Goal: Transaction & Acquisition: Purchase product/service

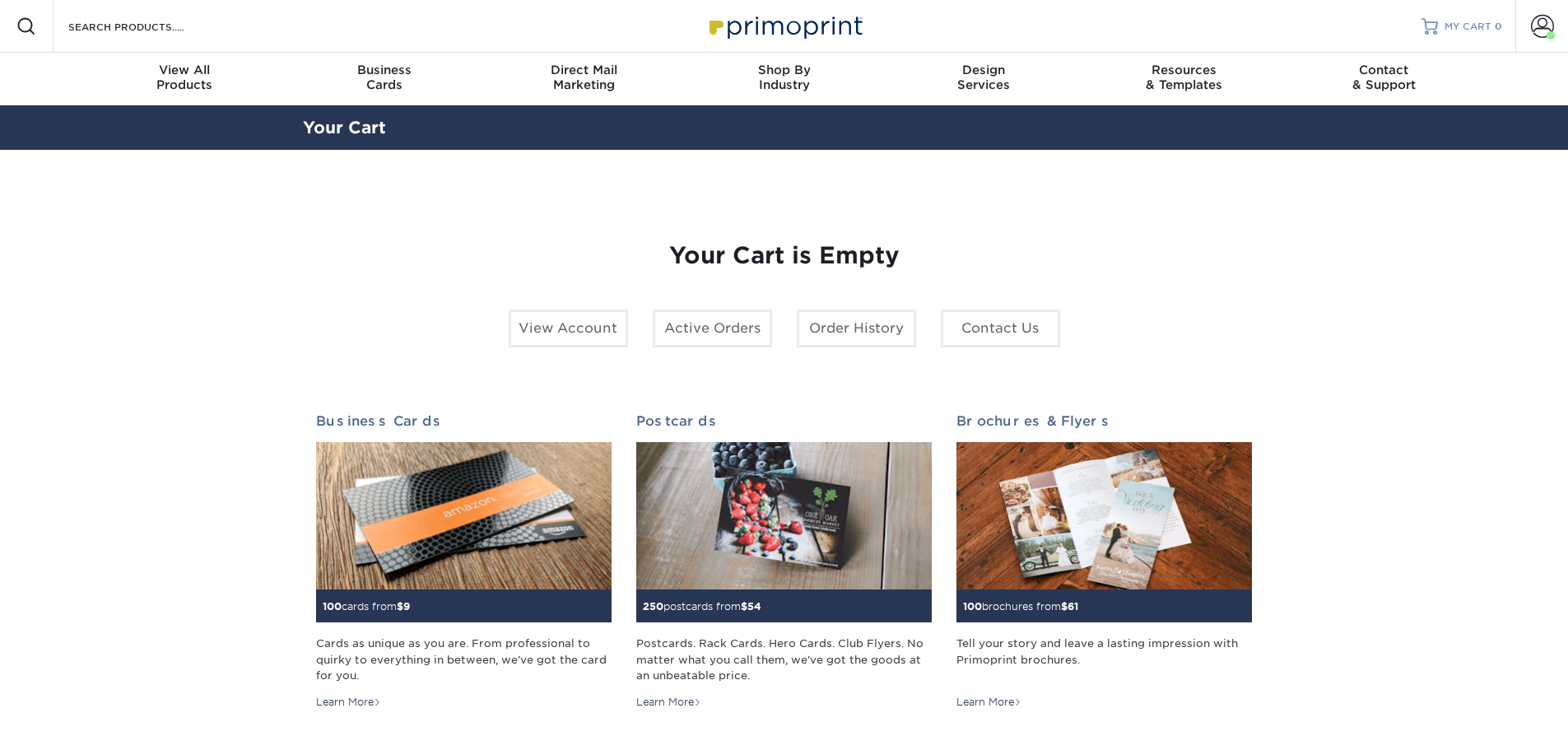
click at [1454, 21] on span "MY CART" at bounding box center [1467, 27] width 47 height 14
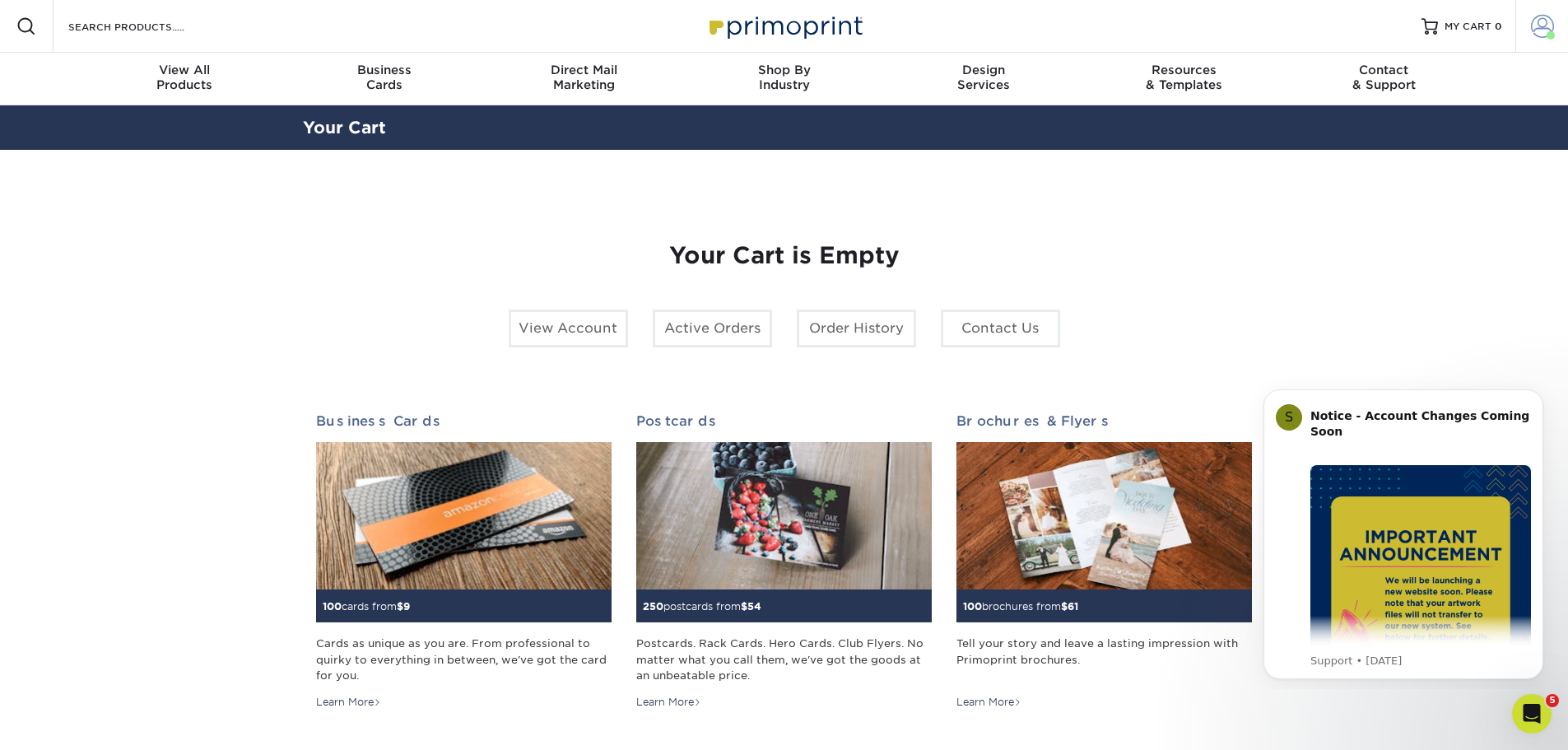
click at [1540, 26] on span at bounding box center [1541, 26] width 23 height 23
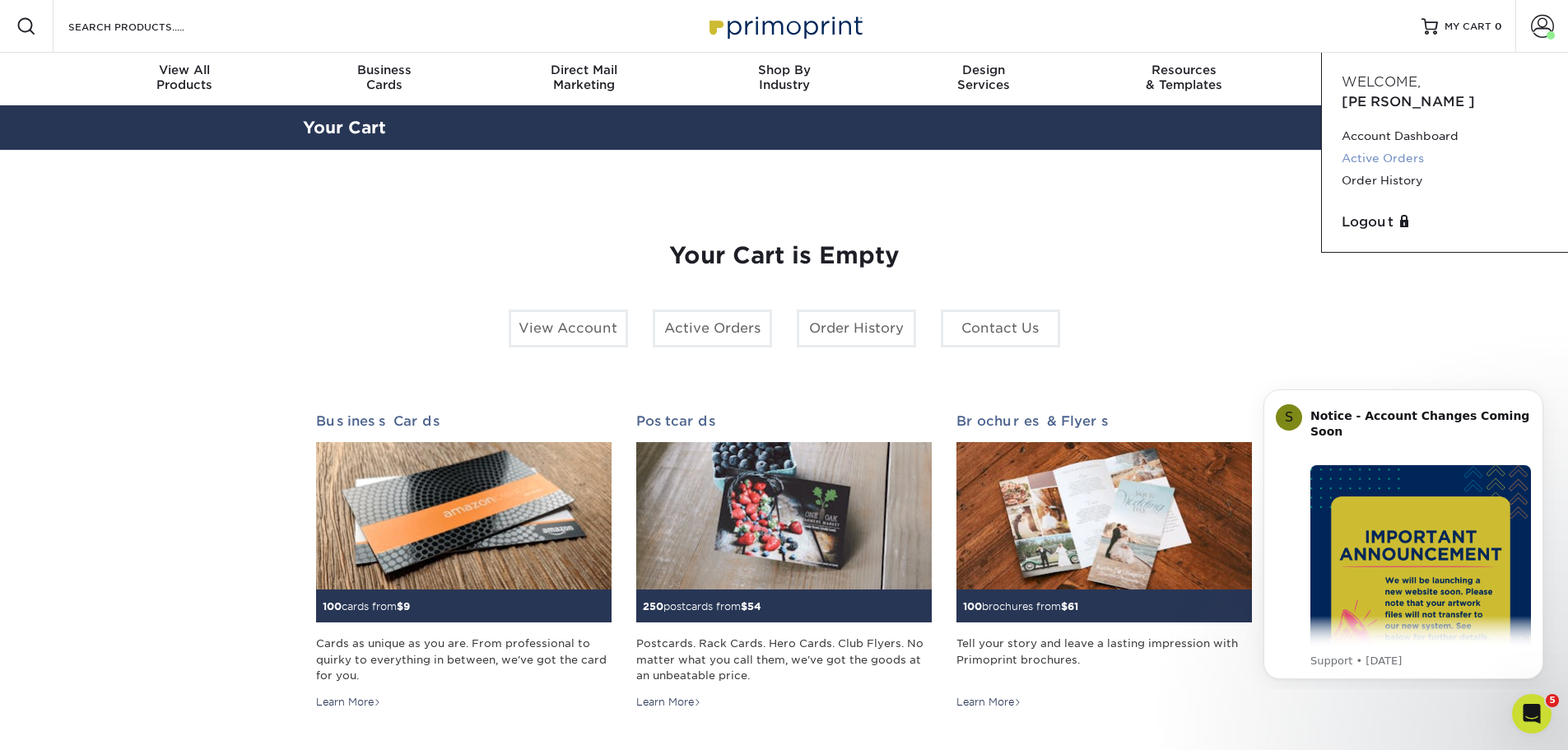
click at [1368, 148] on link "Active Orders" at bounding box center [1444, 159] width 206 height 22
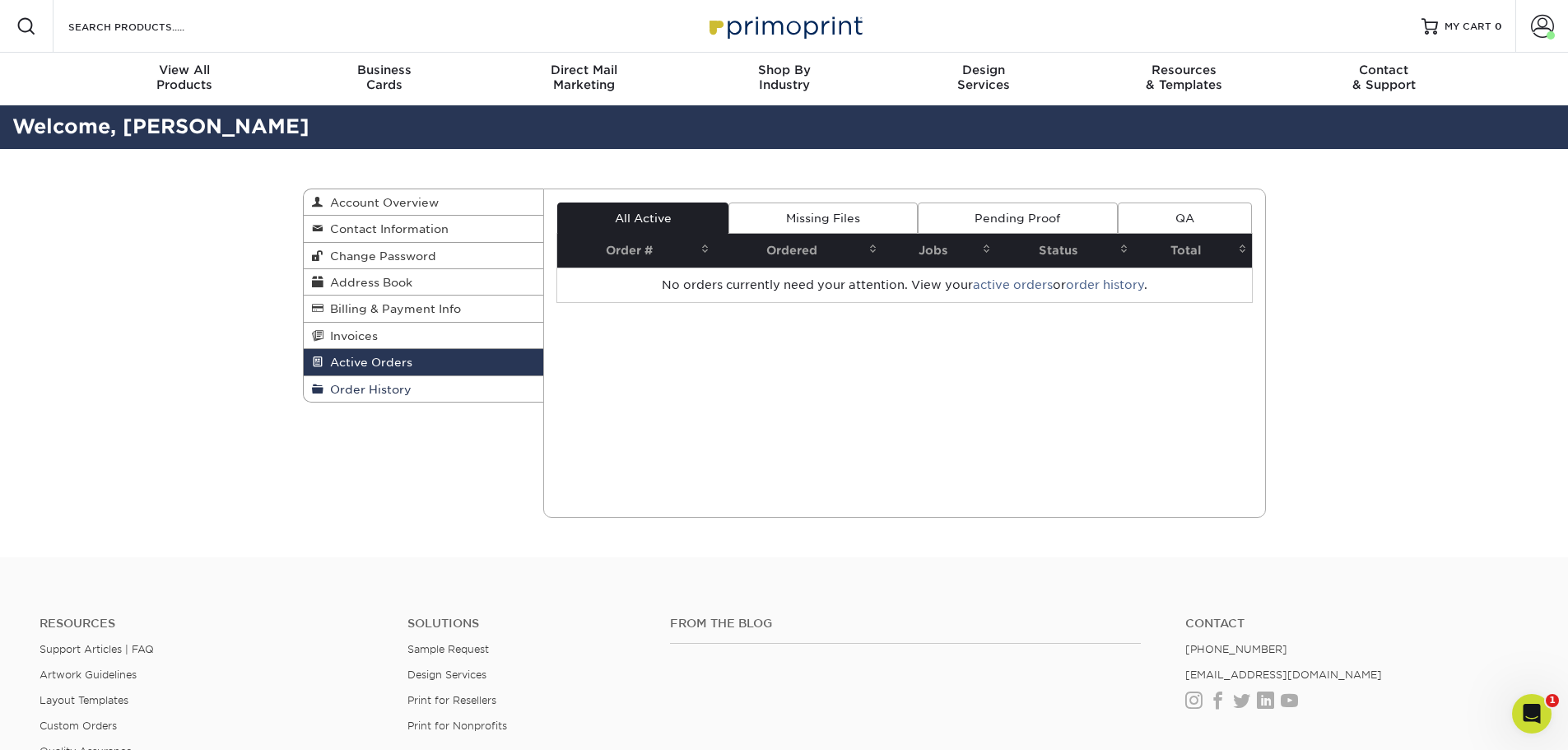
click at [368, 387] on span "Order History" at bounding box center [368, 389] width 88 height 13
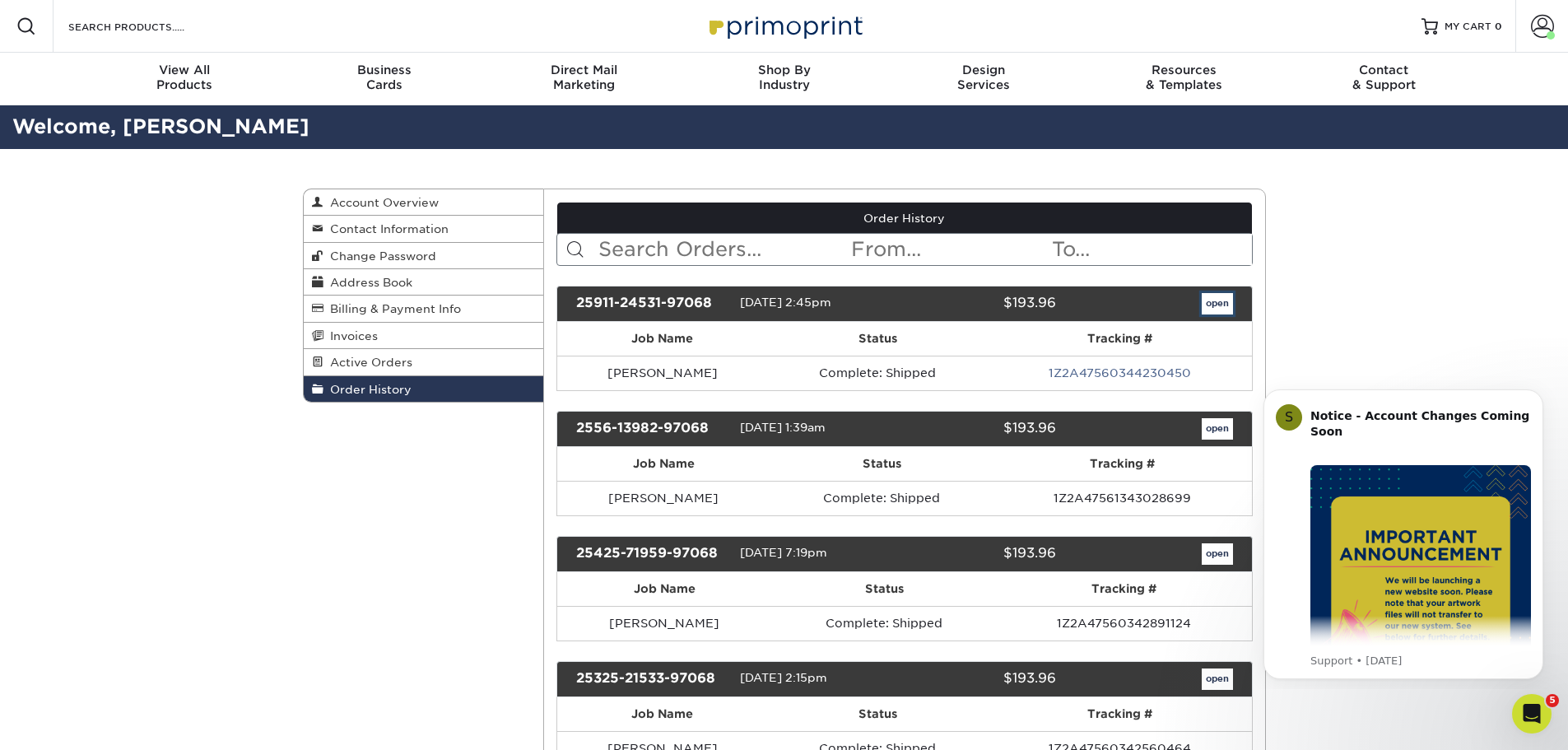
click at [1215, 302] on link "open" at bounding box center [1217, 303] width 31 height 21
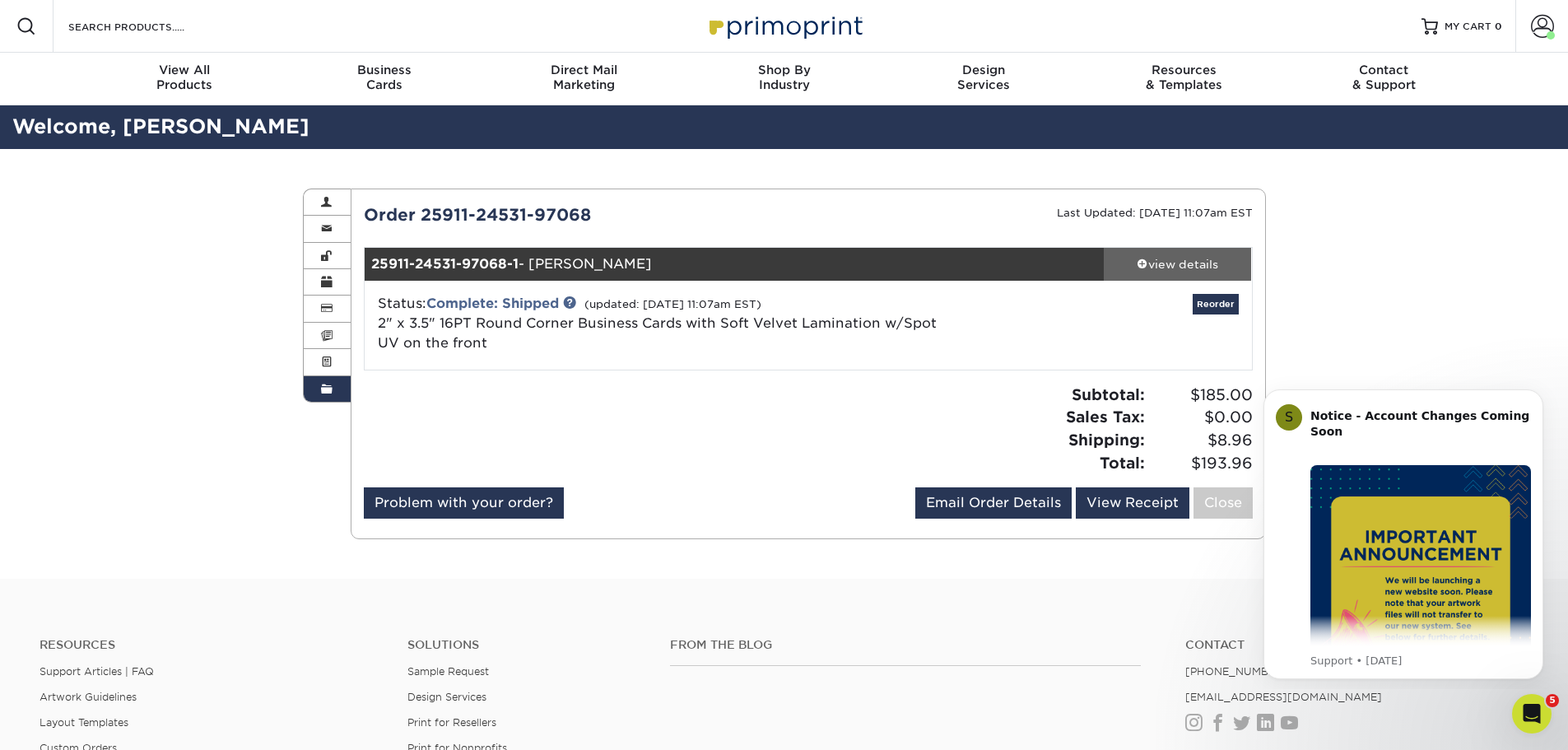
click at [1183, 261] on div "view details" at bounding box center [1178, 264] width 149 height 17
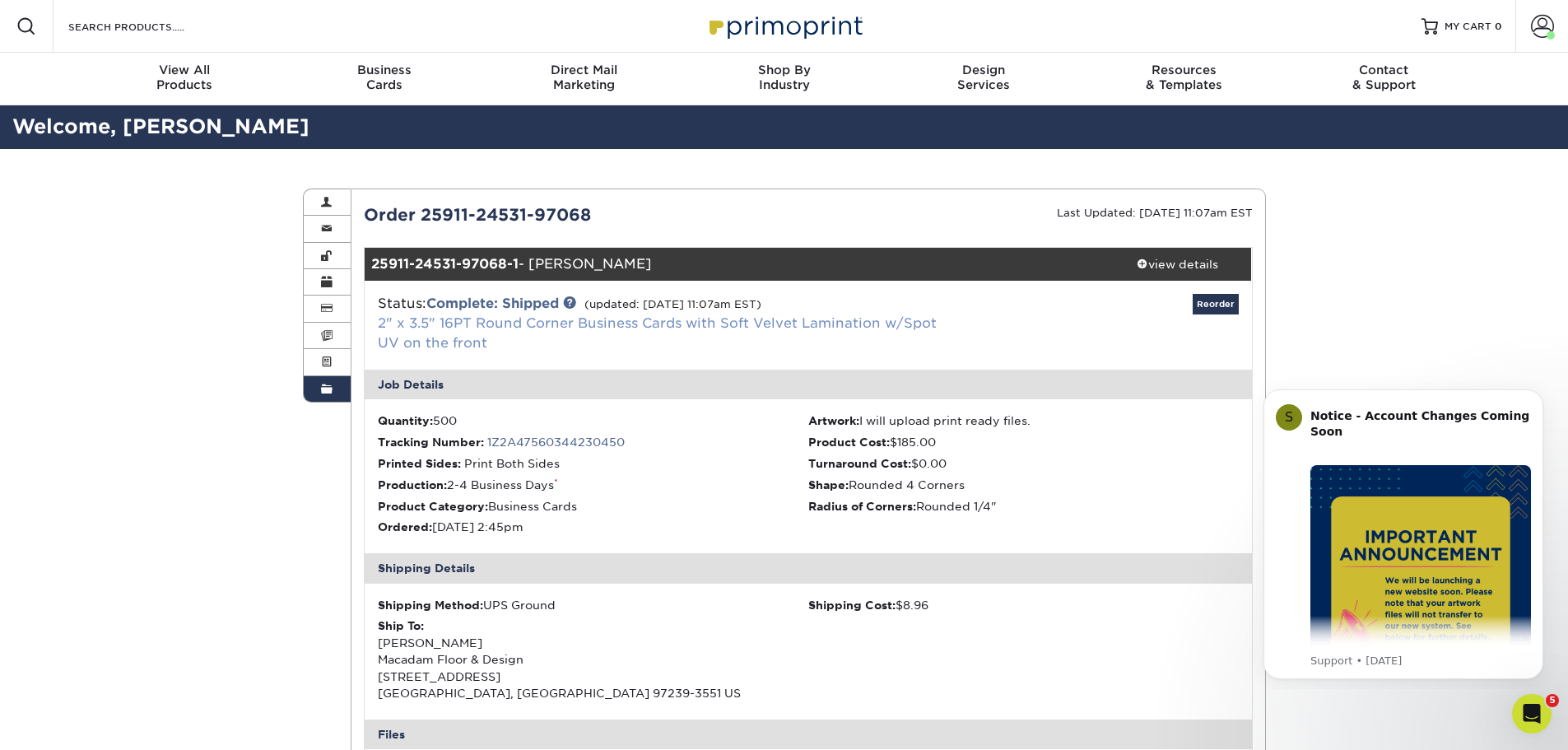
click at [488, 325] on link "2" x 3.5" 16PT Round Corner Business Cards with Soft Velvet Lamination w/Spot U…" at bounding box center [657, 333] width 558 height 36
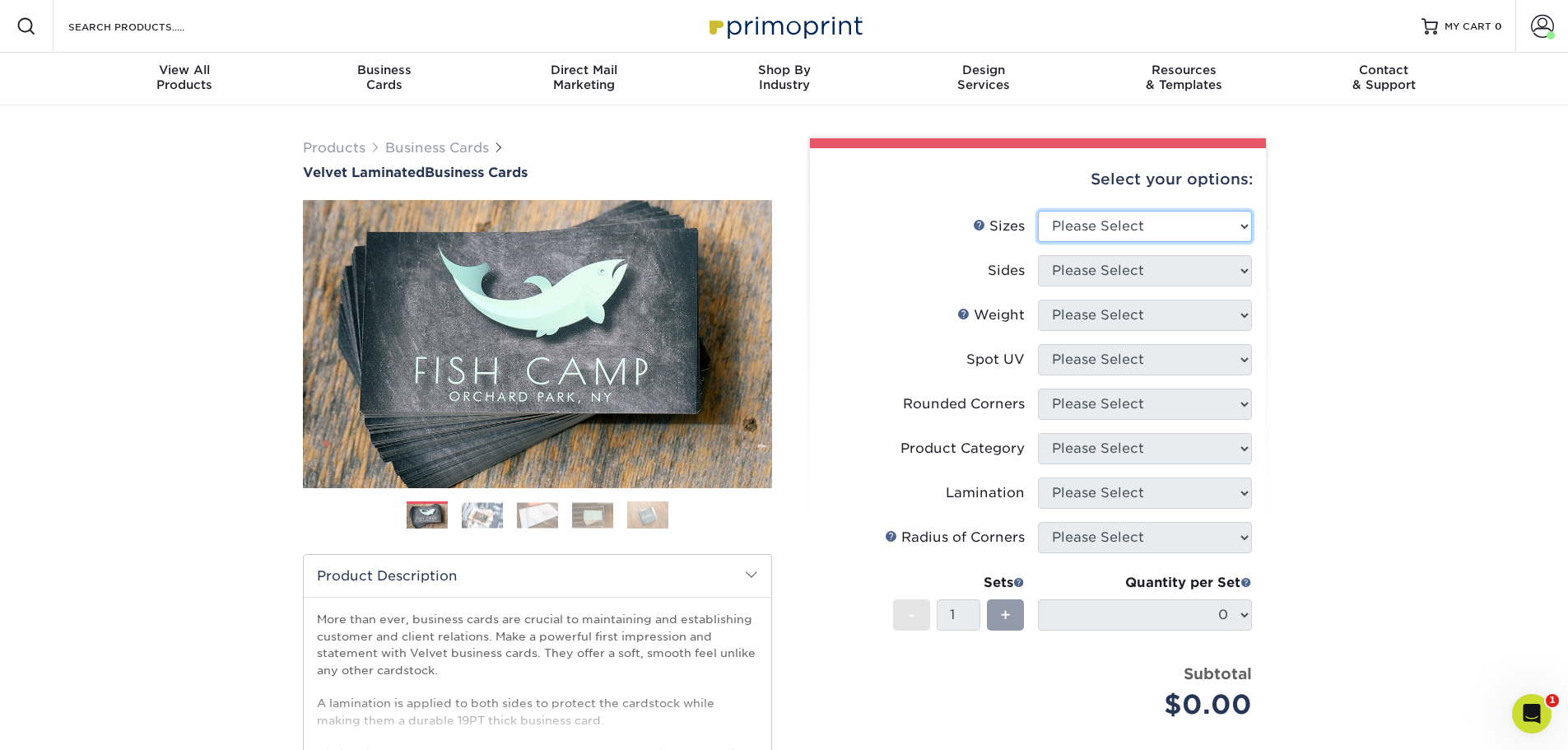
click at [1131, 223] on select "Please Select 1.5" x 3.5" - Mini 1.75" x 3.5" - Mini 2" x 2" - Square 2" x 3" -…" at bounding box center [1144, 226] width 214 height 31
select select "2.00x3.50"
click at [1038, 211] on select "Please Select 1.5" x 3.5" - Mini 1.75" x 3.5" - Mini 2" x 2" - Square 2" x 3" -…" at bounding box center [1144, 226] width 214 height 31
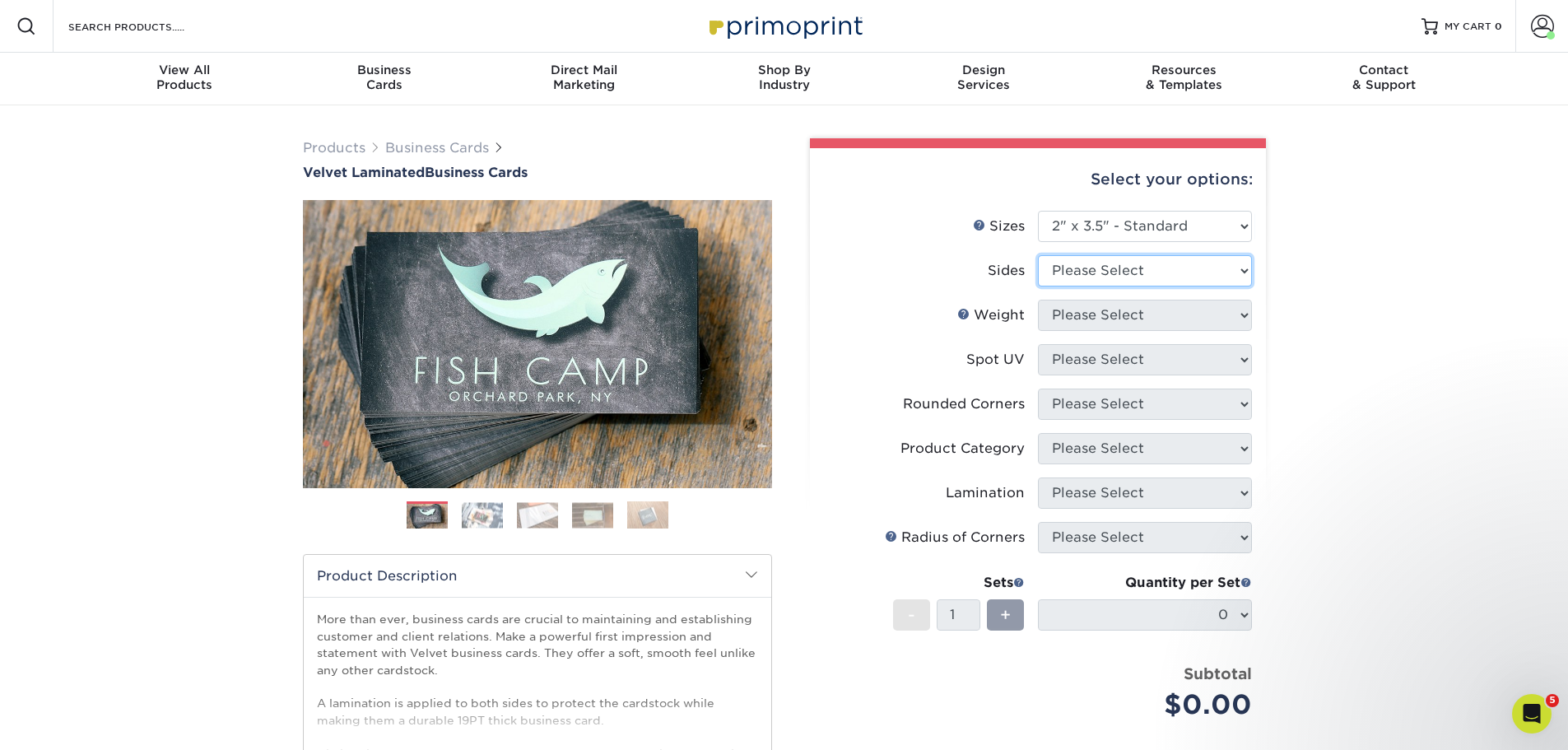
click at [1065, 276] on select "Please Select Print Both Sides Print Front Only" at bounding box center [1144, 270] width 214 height 31
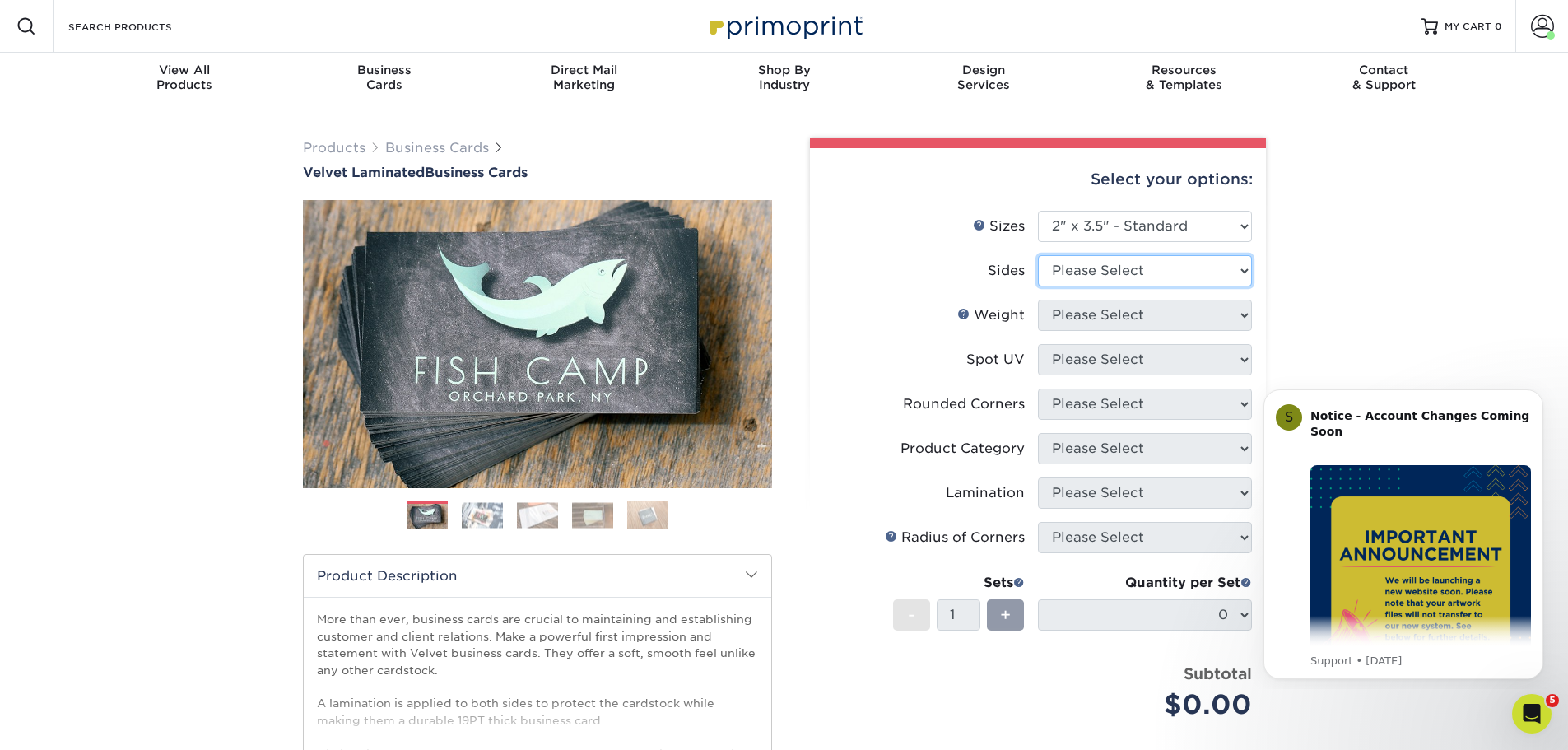
select select "13abbda7-1d64-4f25-8bb2-c179b224825d"
click at [1038, 255] on select "Please Select Print Both Sides Print Front Only" at bounding box center [1144, 270] width 214 height 31
click at [1066, 316] on select "Please Select 16PT" at bounding box center [1144, 315] width 214 height 31
select select "16PT"
click at [1038, 300] on select "Please Select 16PT" at bounding box center [1144, 315] width 214 height 31
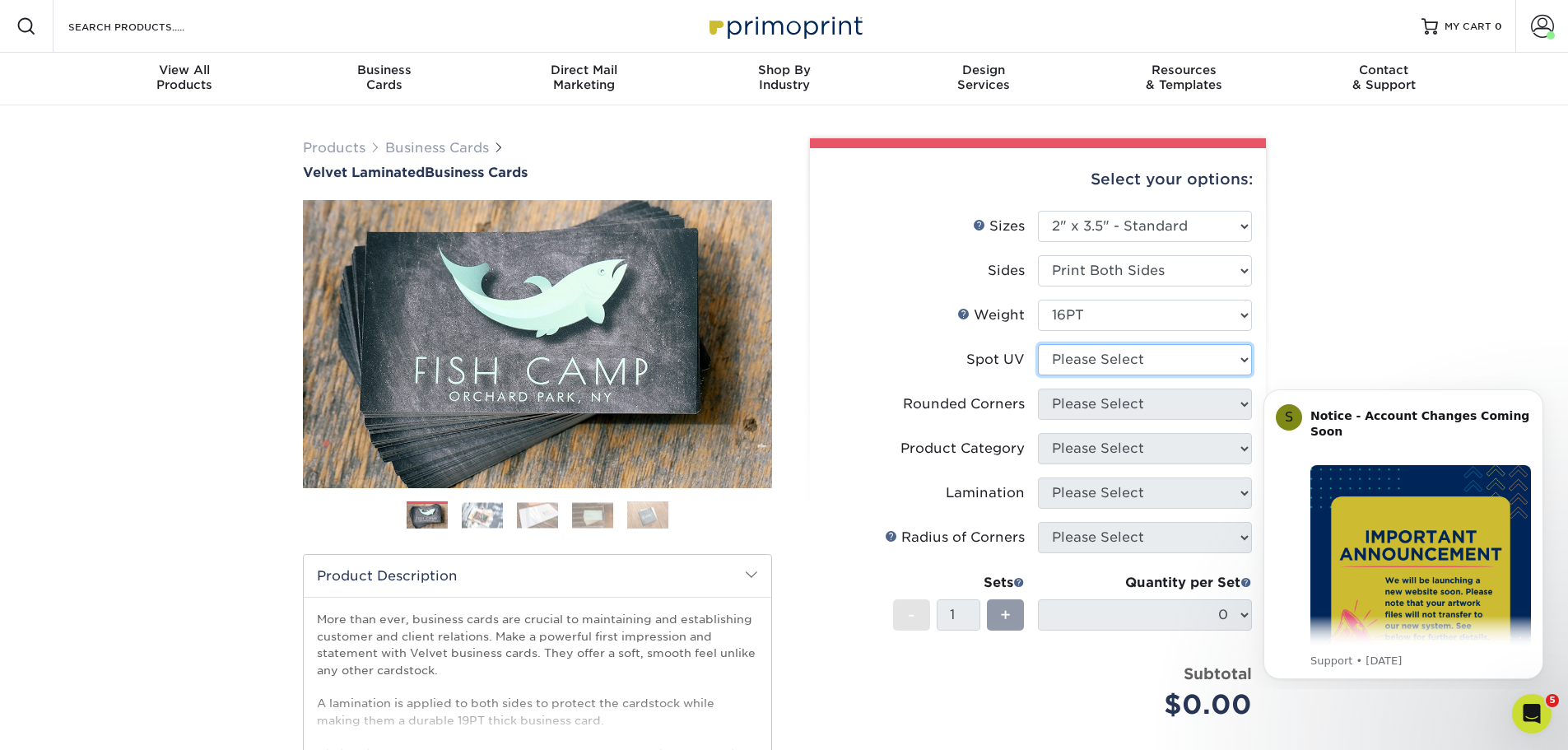
click at [1065, 356] on select "Please Select No Spot UV Front and Back (Both Sides) Front Only Back Only" at bounding box center [1144, 359] width 214 height 31
select select "1"
click at [1038, 344] on select "Please Select No Spot UV Front and Back (Both Sides) Front Only Back Only" at bounding box center [1144, 359] width 214 height 31
click at [1064, 401] on select "Please Select Yes - Round 2 Corners Yes - Round 4 Corners No" at bounding box center [1144, 404] width 214 height 31
select select "7672df9e-0e0a-464d-8e1f-920c575e4da3"
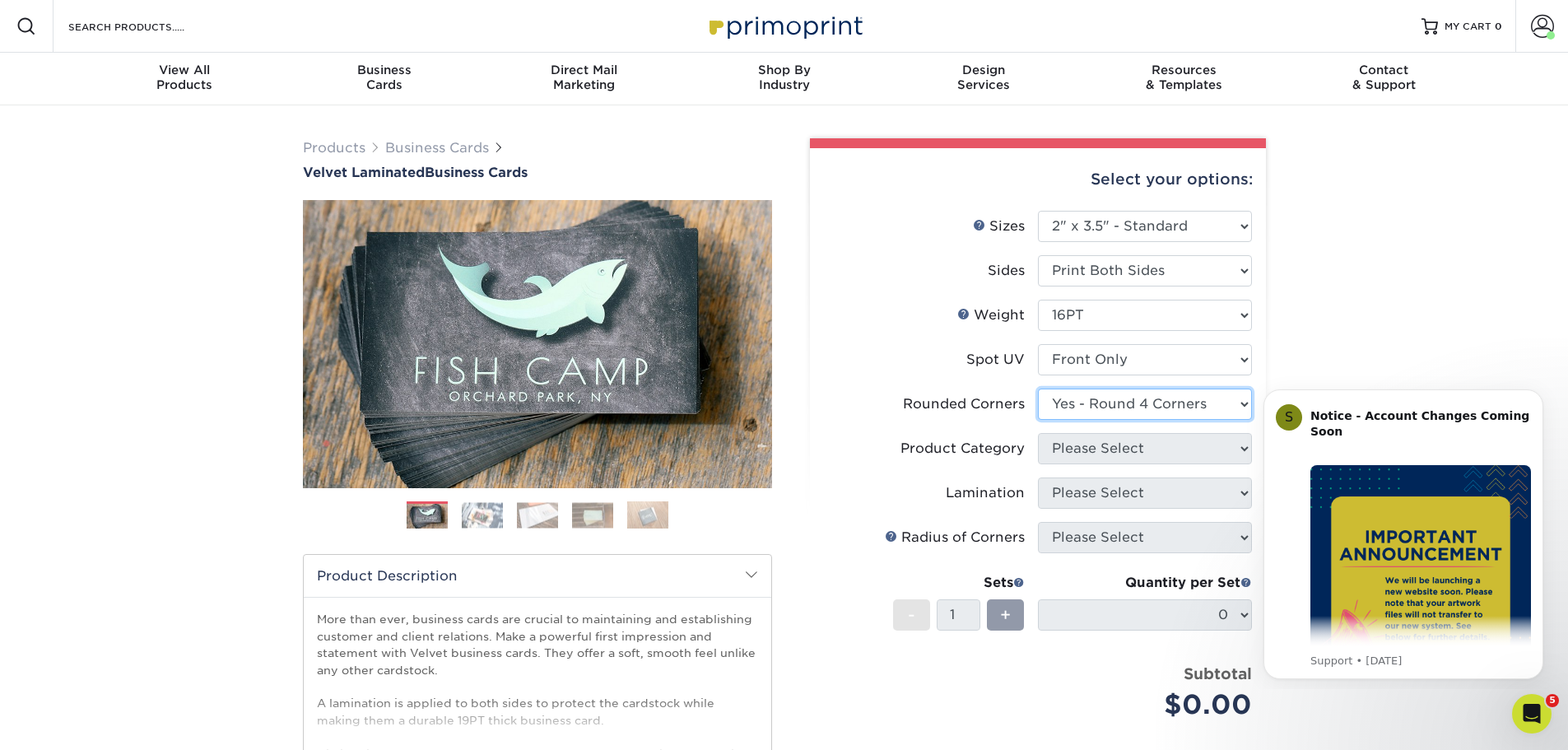
click at [1038, 389] on select "Please Select Yes - Round 2 Corners Yes - Round 4 Corners No" at bounding box center [1144, 404] width 214 height 31
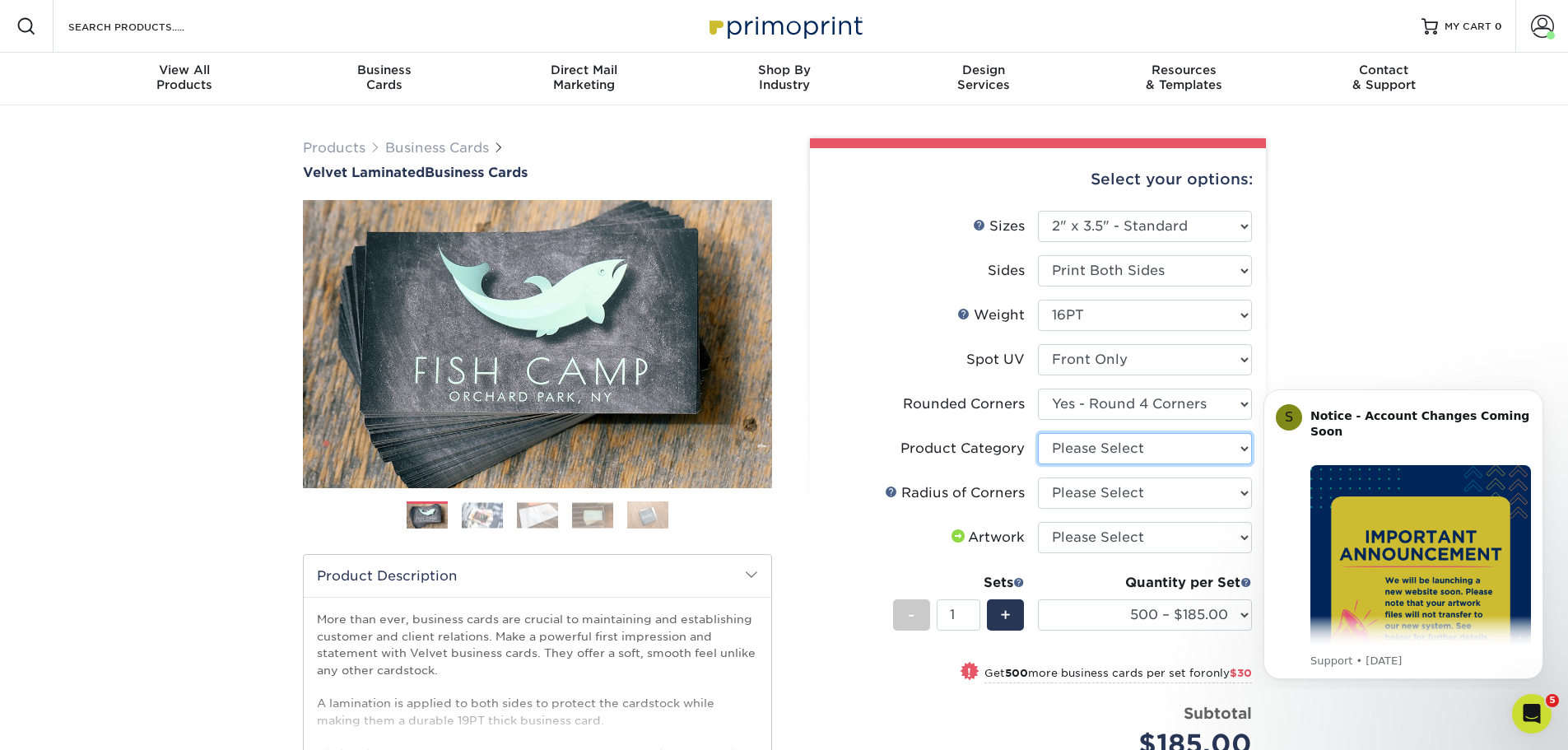
click at [1065, 452] on select "Please Select Business Cards" at bounding box center [1144, 448] width 214 height 31
select select "3b5148f1-0588-4f88-a218-97bcfdce65c1"
click at [1038, 433] on select "Please Select Business Cards" at bounding box center [1144, 448] width 214 height 31
click at [1068, 493] on select "Please Select Rounded 1/8" Rounded 1/4"" at bounding box center [1144, 493] width 214 height 31
select select "479fbfe7-6a0c-4895-8c9a-81739b7486c9"
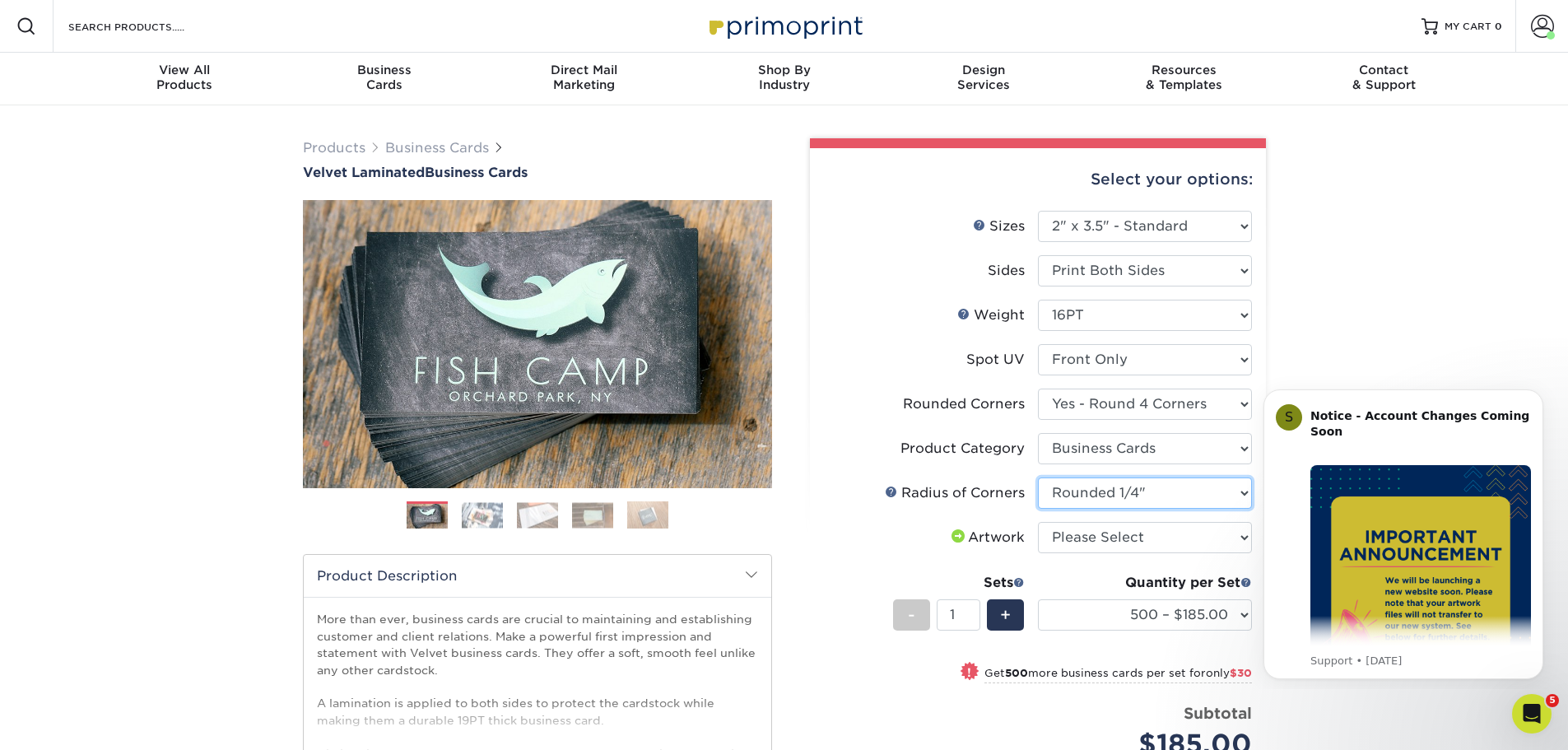
click at [1038, 478] on select "Please Select Rounded 1/8" Rounded 1/4"" at bounding box center [1144, 493] width 214 height 31
click at [1077, 540] on select "Please Select I will upload files I need a design - $100" at bounding box center [1144, 537] width 214 height 31
select select "upload"
click at [1038, 522] on select "Please Select I will upload files I need a design - $100" at bounding box center [1144, 537] width 214 height 31
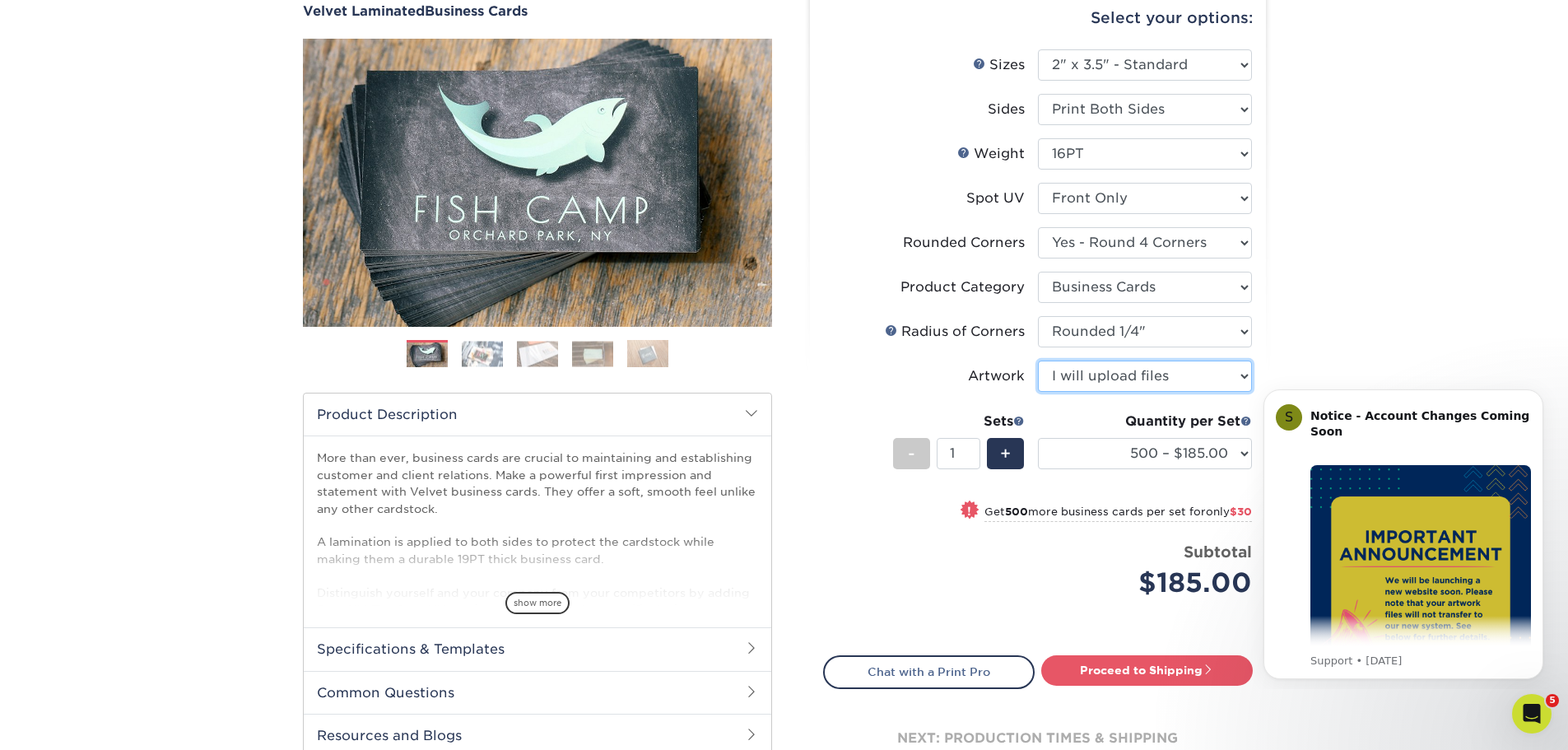
scroll to position [164, 0]
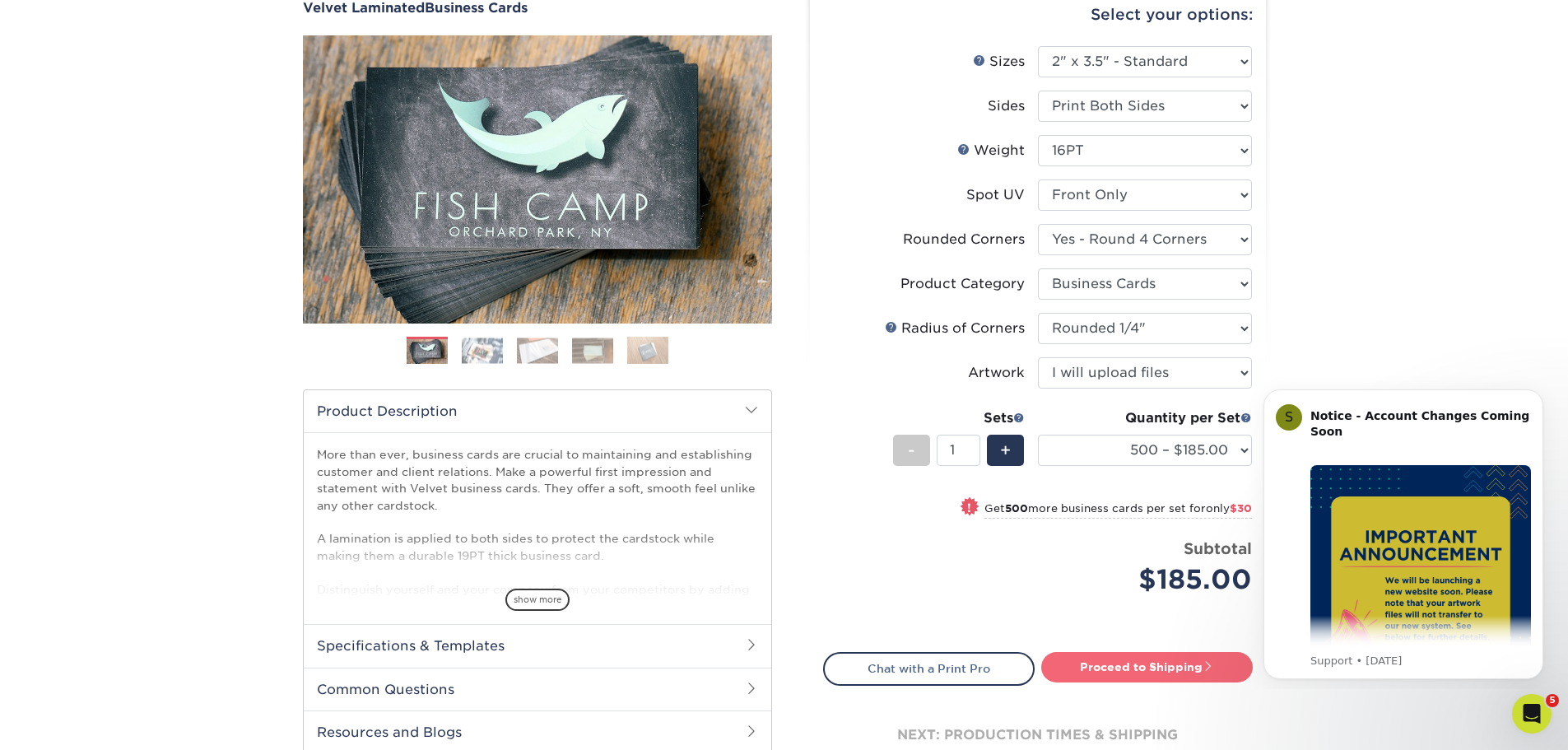
click at [1125, 662] on link "Proceed to Shipping" at bounding box center [1146, 667] width 212 height 29
type input "Set 1"
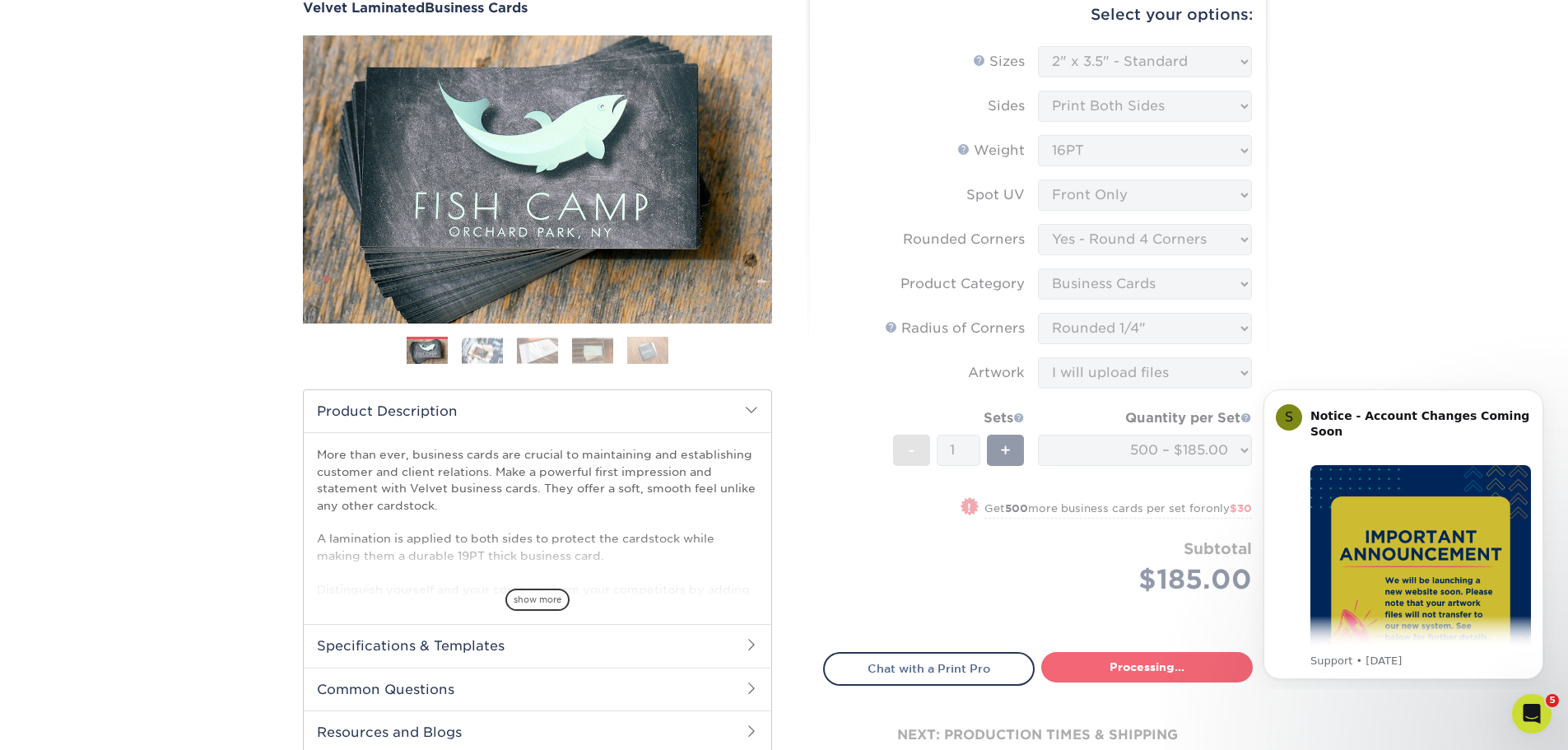
select select "17f778df-9369-4ad5-8ca2-d61a48b8ef27"
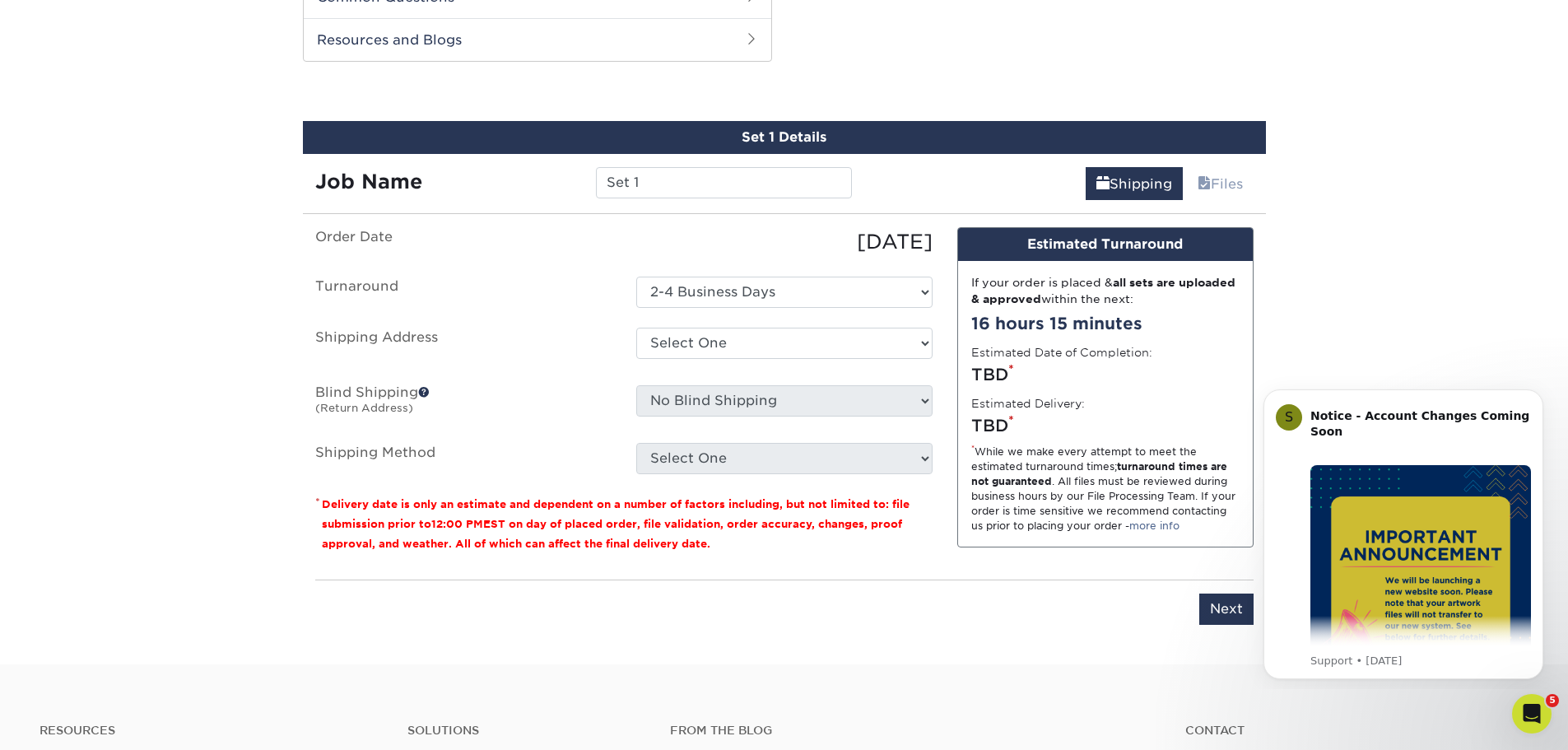
scroll to position [862, 0]
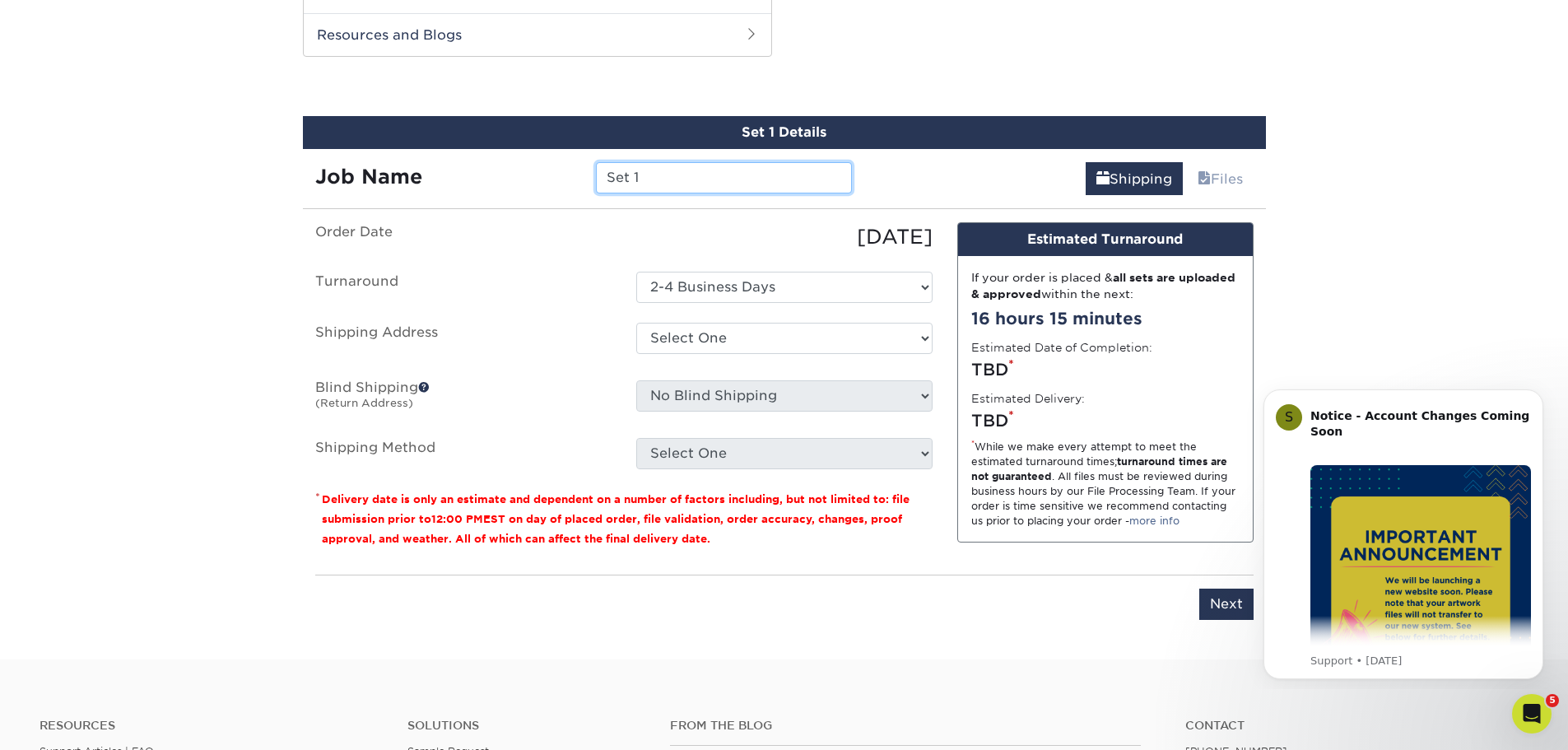
drag, startPoint x: 647, startPoint y: 177, endPoint x: 563, endPoint y: 172, distance: 84.1
click at [563, 172] on div "Job Name Set 1" at bounding box center [583, 178] width 562 height 31
type input "[PERSON_NAME]"
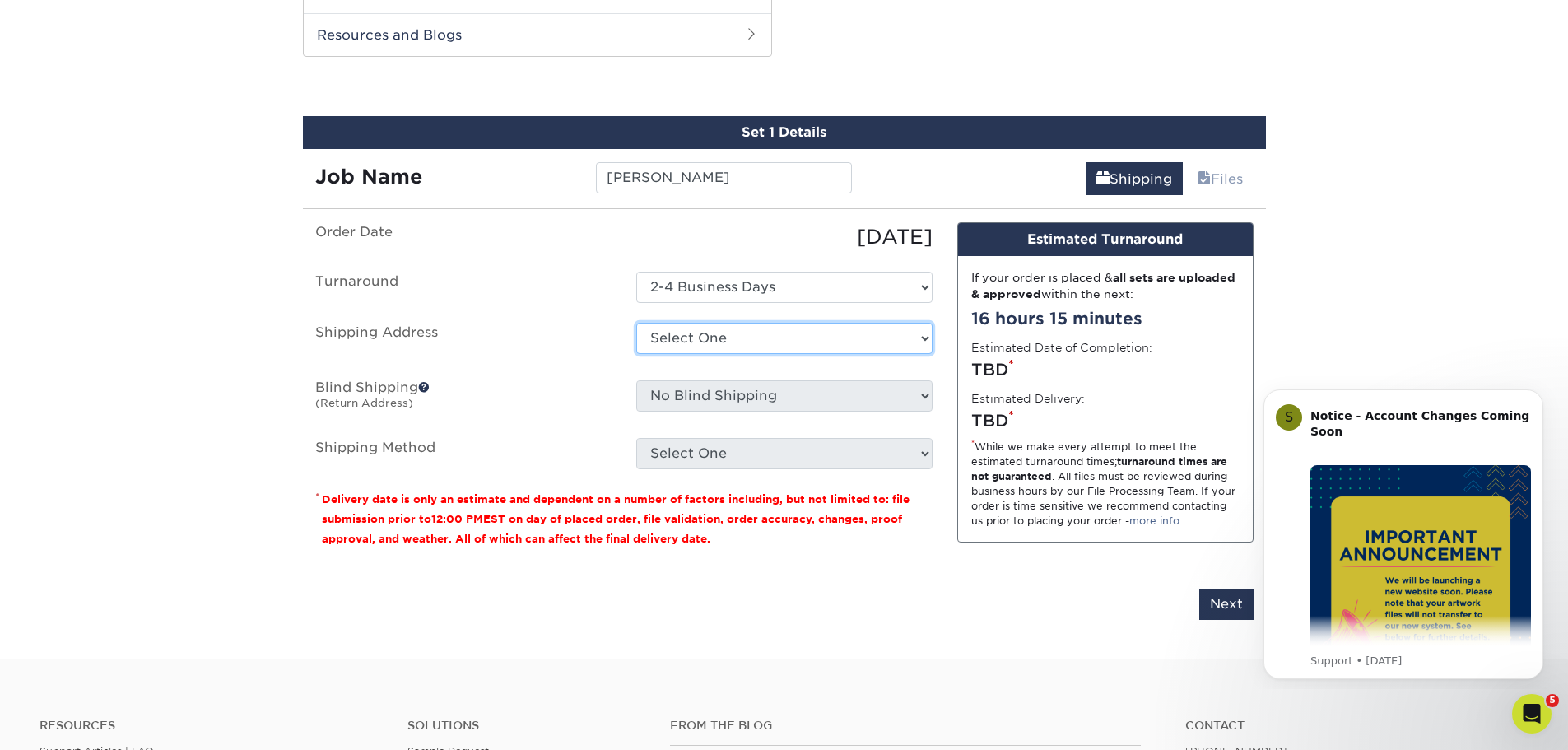
click at [679, 341] on select "Select One Jon Macadam Macadam LO + Add New Address" at bounding box center [784, 338] width 296 height 31
select select "274644"
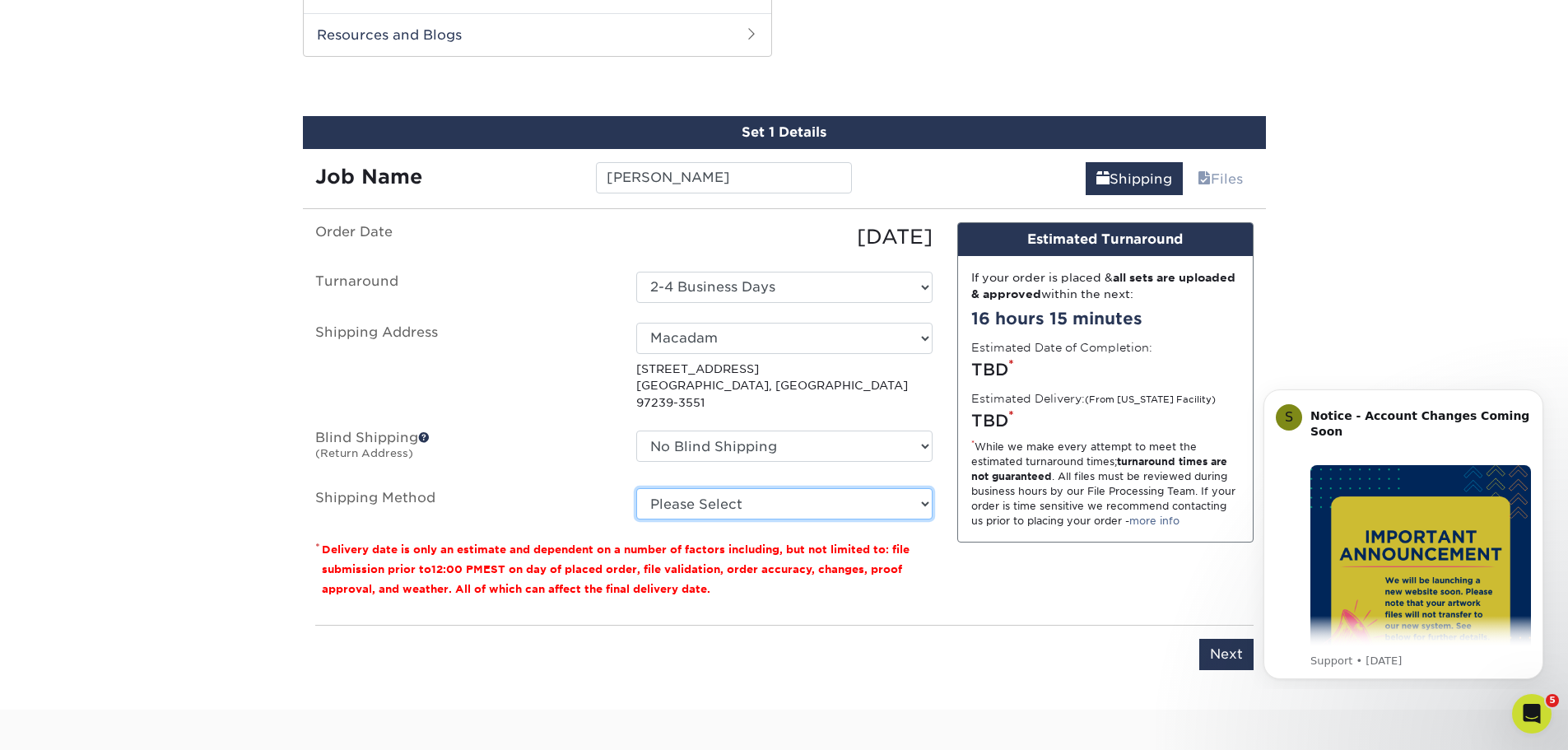
click at [670, 492] on select "Please Select Ground Shipping (+$8.96) 3 Day Shipping Service (+$20.20) 2 Day A…" at bounding box center [784, 503] width 296 height 31
select select "03"
click at [636, 488] on select "Please Select Ground Shipping (+$8.96) 3 Day Shipping Service (+$20.20) 2 Day A…" at bounding box center [784, 503] width 296 height 31
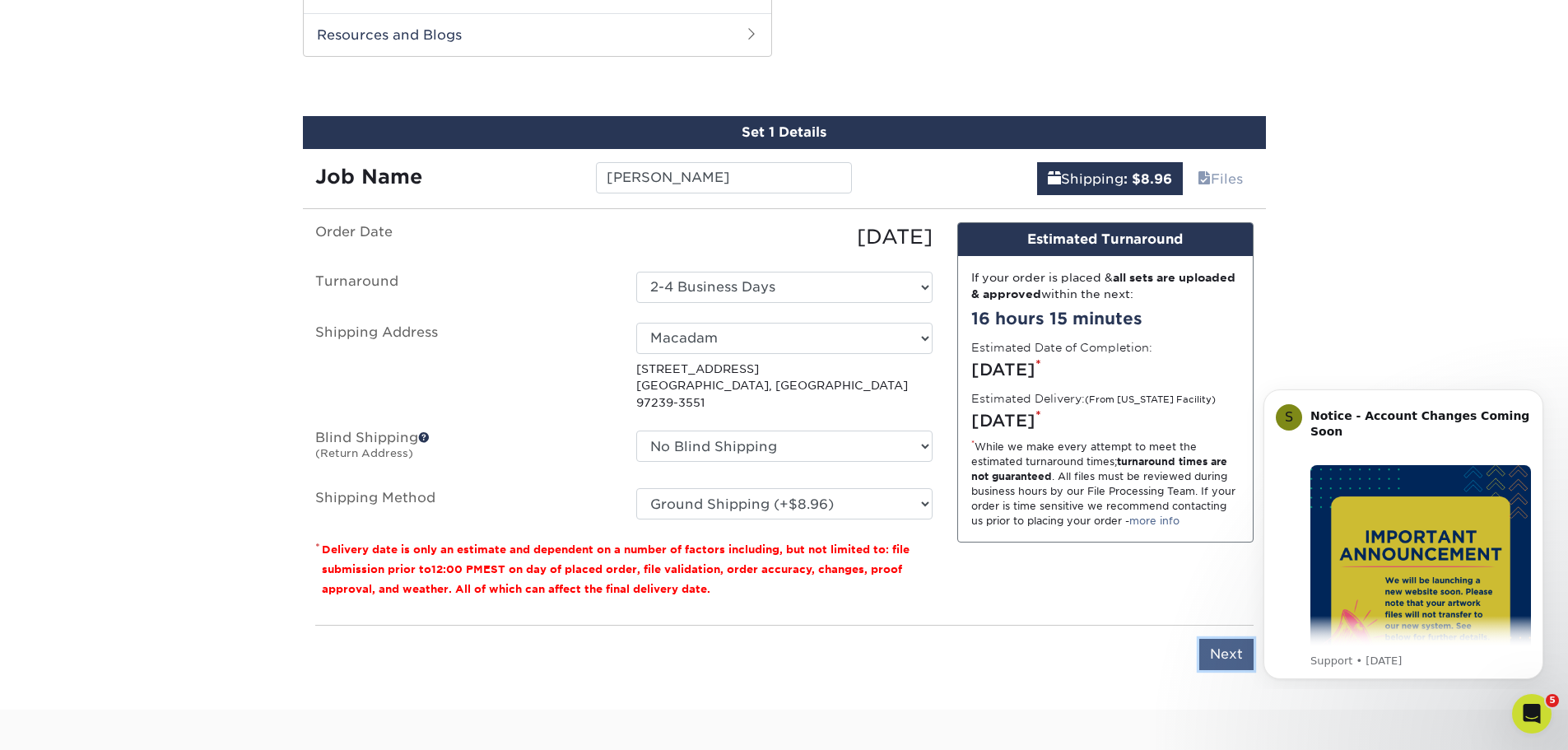
click at [1220, 638] on input "Next" at bounding box center [1226, 654] width 54 height 31
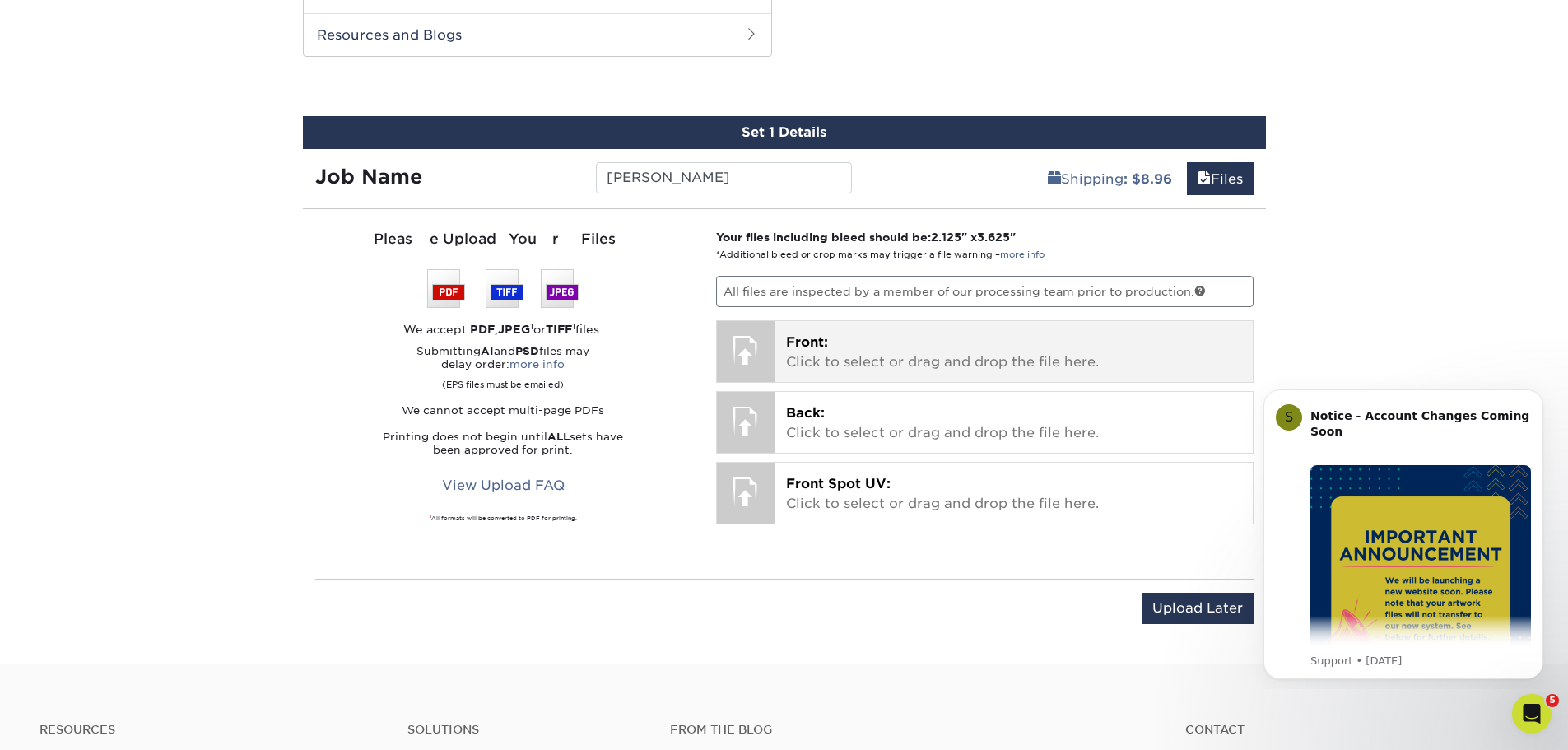
click at [814, 339] on span "Front:" at bounding box center [807, 341] width 42 height 16
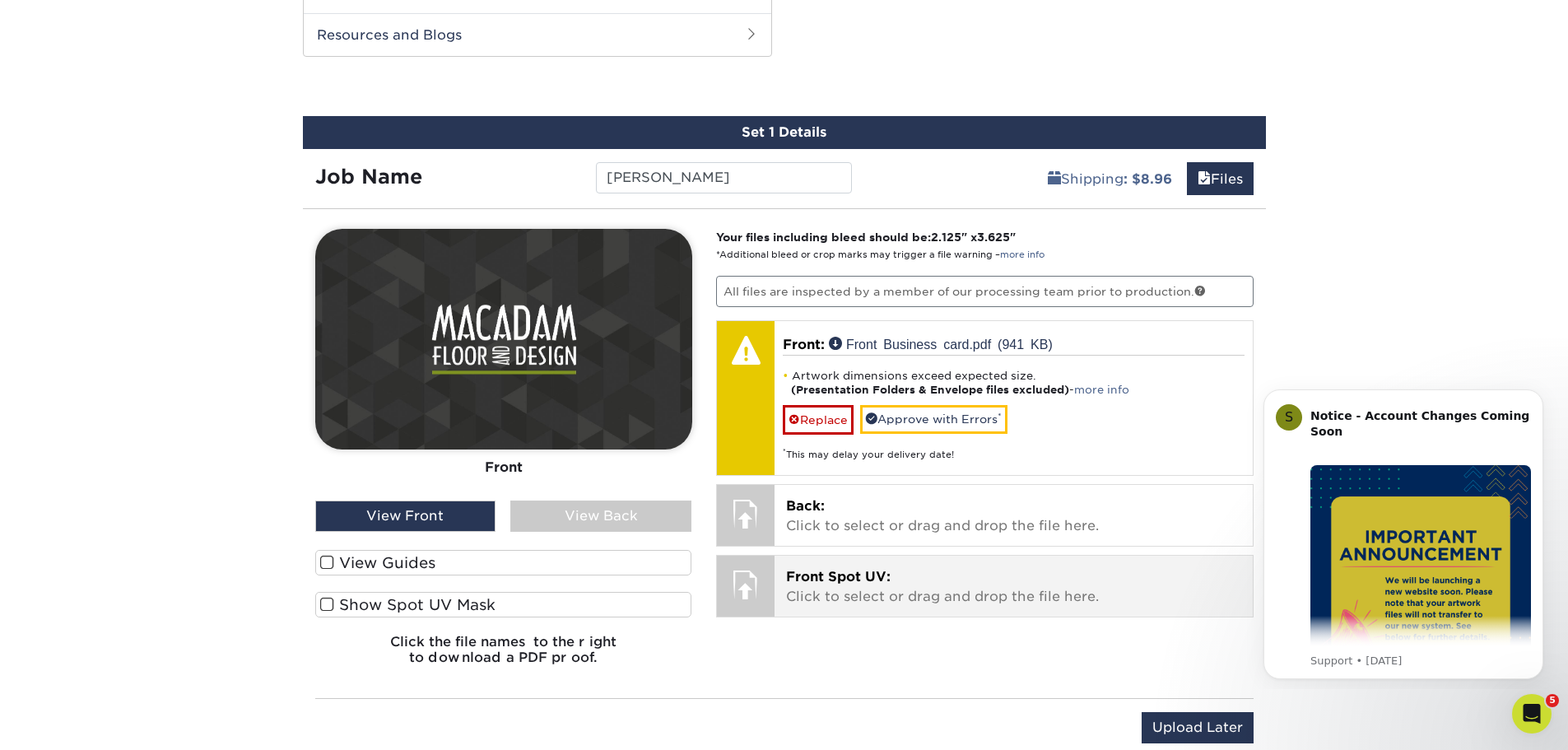
click at [858, 592] on p "Front Spot UV: Click to select or drag and drop the file here." at bounding box center [1013, 586] width 455 height 39
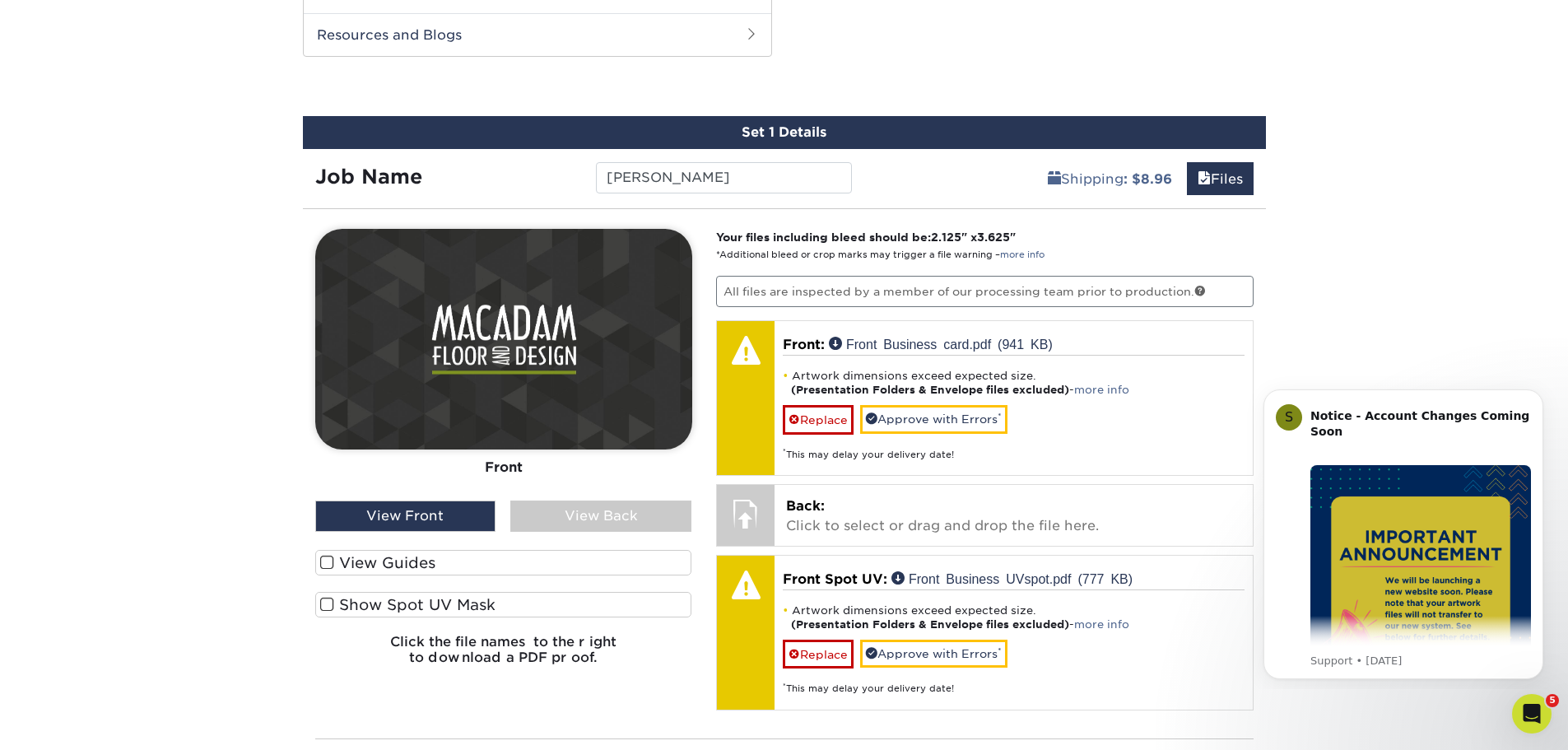
click at [326, 605] on span at bounding box center [326, 604] width 14 height 16
click at [0, 0] on input "Show Spot UV Mask" at bounding box center [0, 0] width 0 height 0
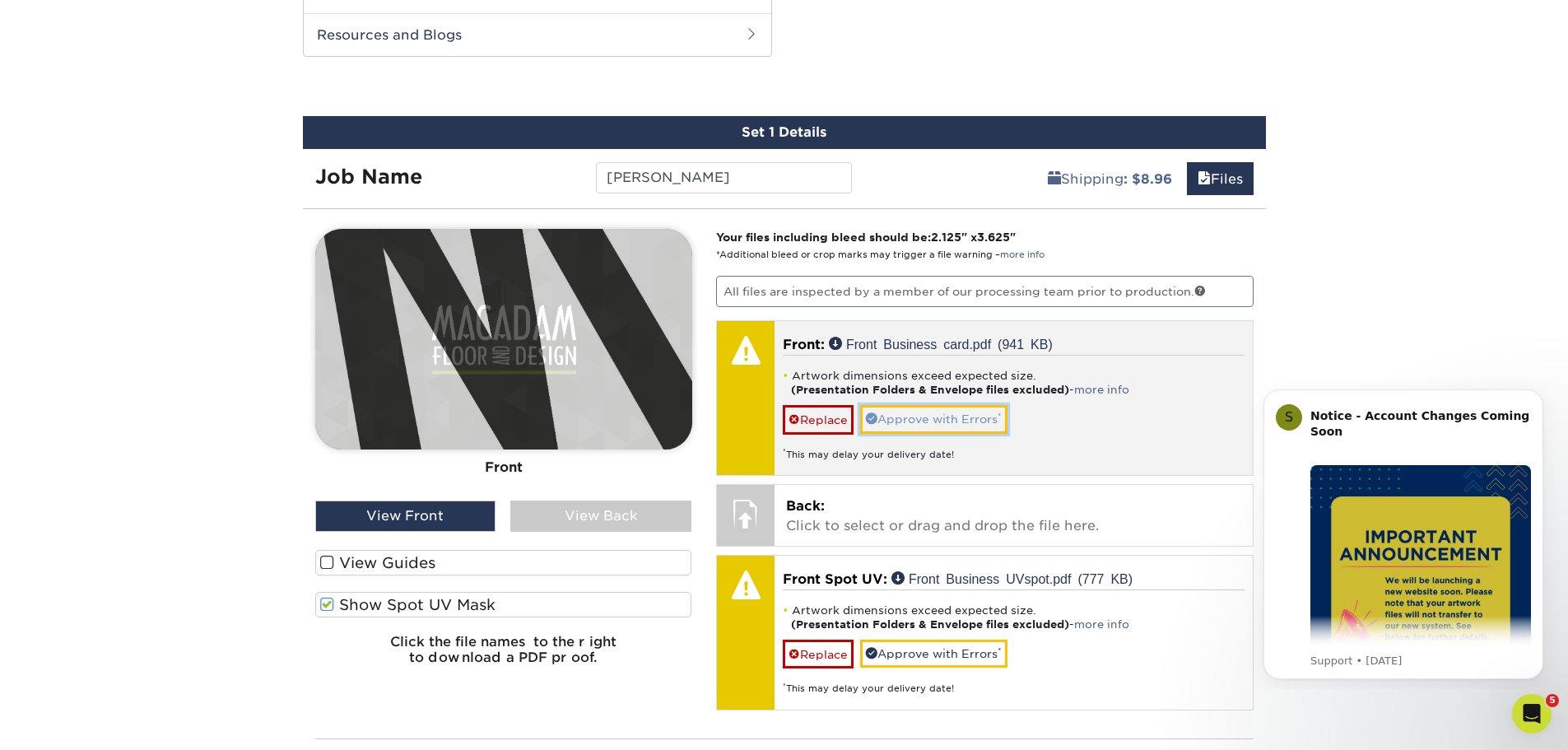
click at [924, 419] on link "Approve with Errors *" at bounding box center [933, 419] width 148 height 28
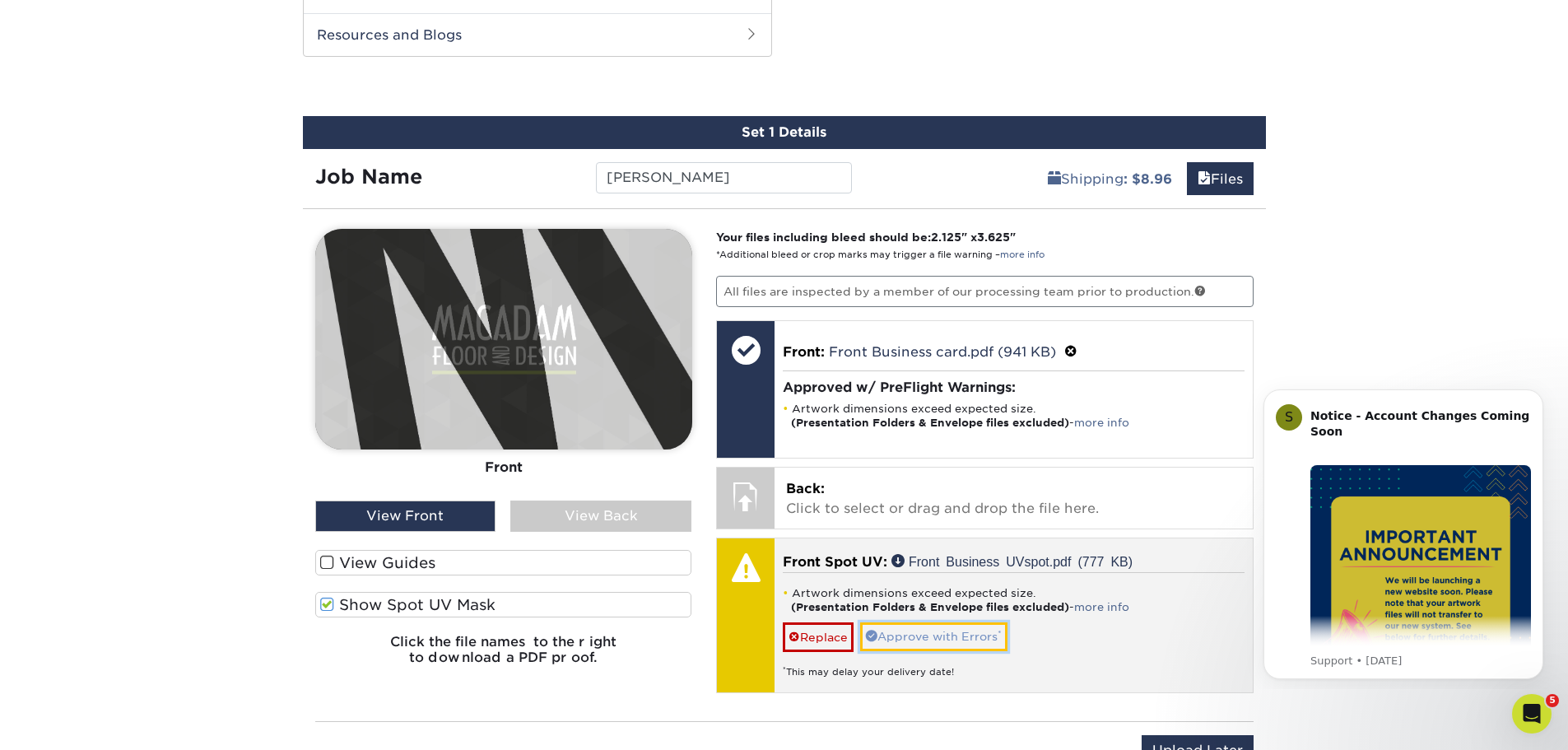
click at [956, 637] on link "Approve with Errors *" at bounding box center [933, 636] width 148 height 28
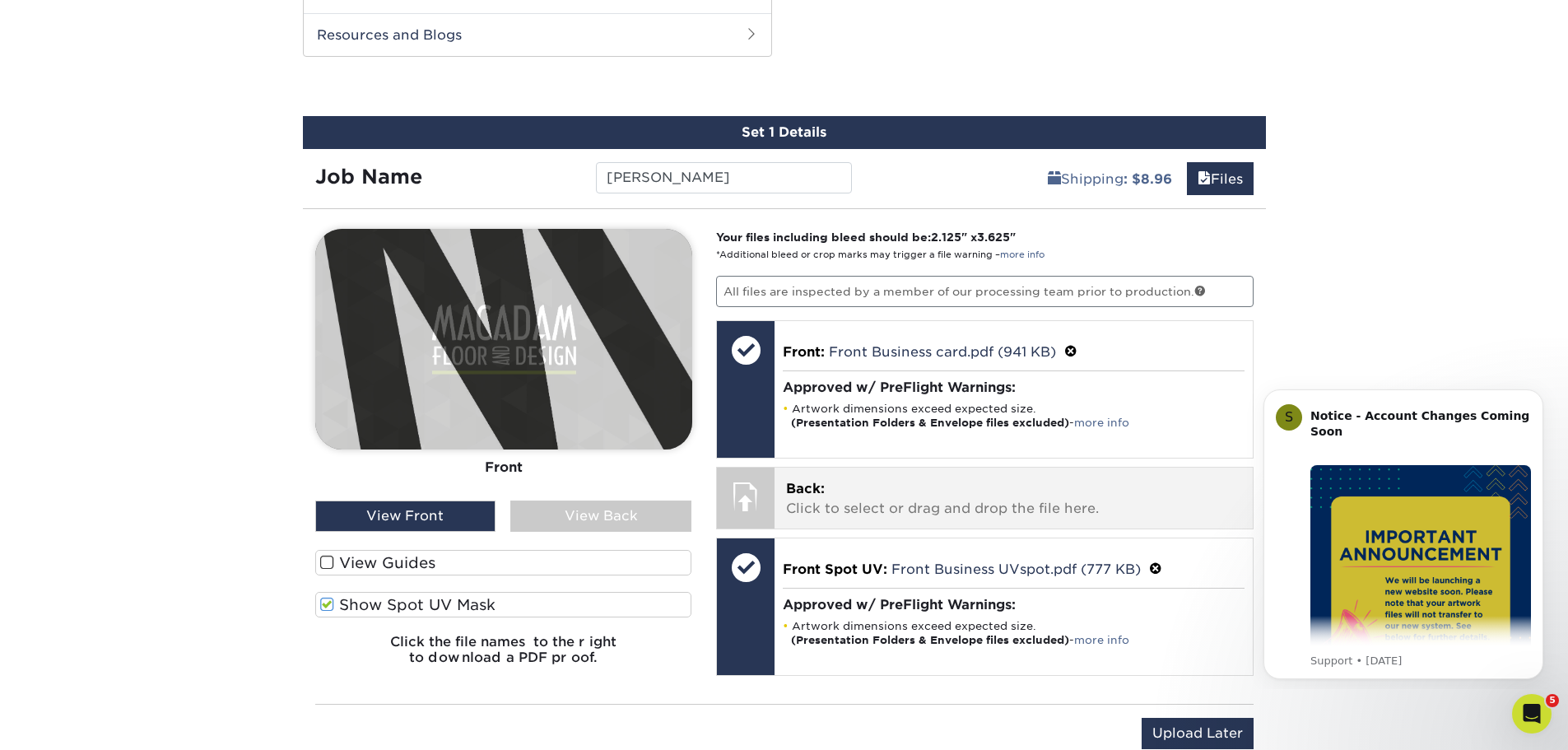
click at [825, 501] on p "Back: Click to select or drag and drop the file here." at bounding box center [1013, 498] width 455 height 39
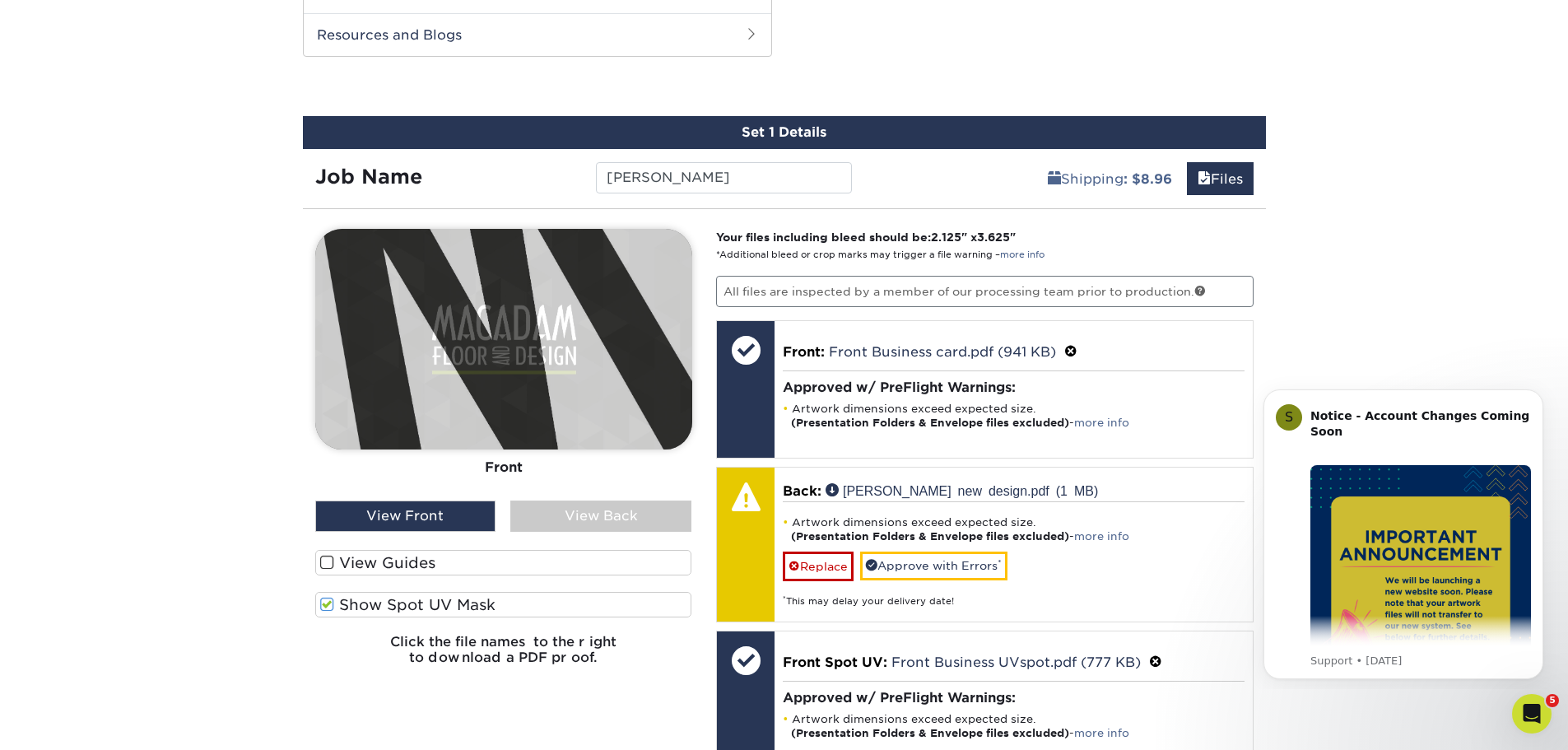
click at [590, 517] on div "View Back" at bounding box center [600, 516] width 181 height 31
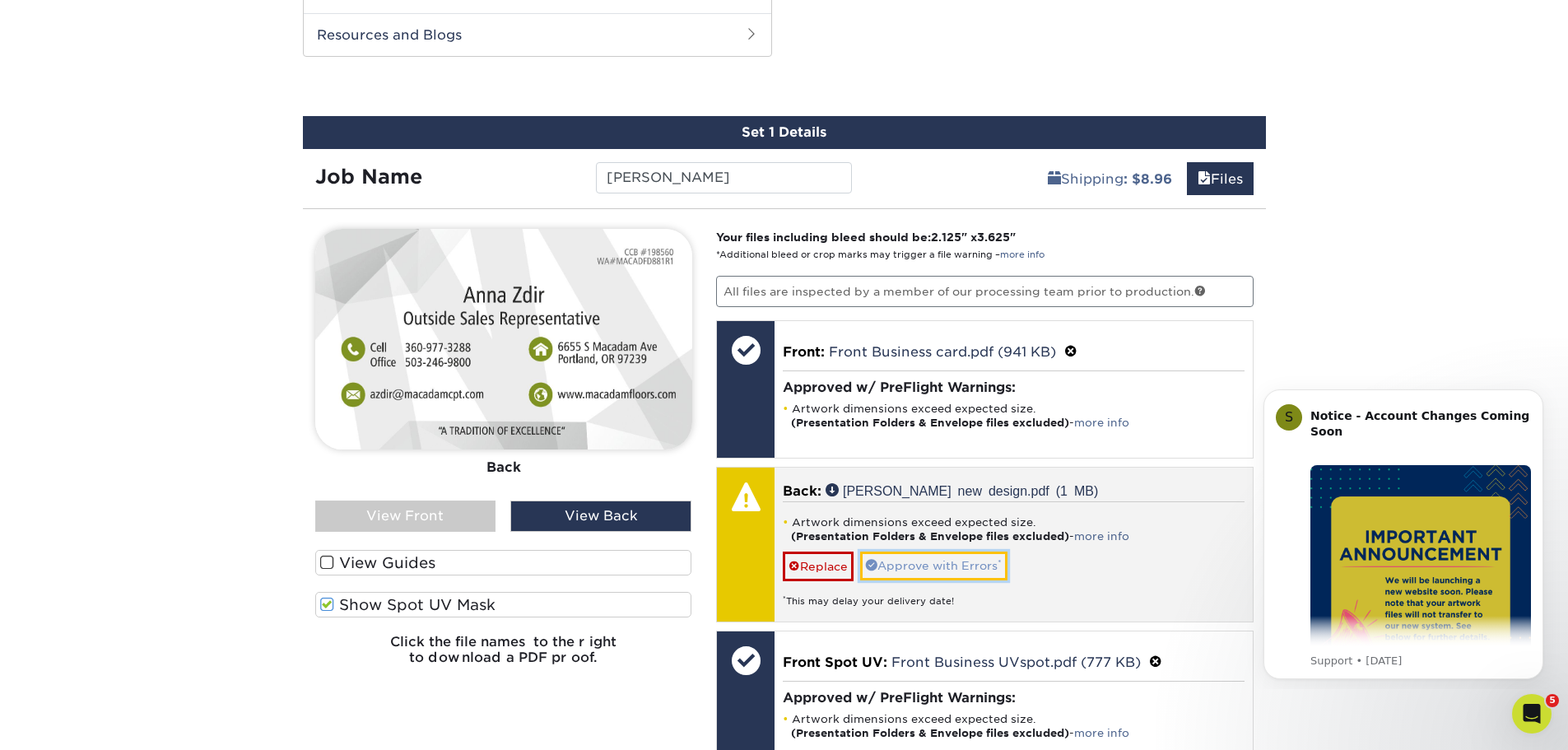
click at [929, 571] on link "Approve with Errors *" at bounding box center [933, 565] width 148 height 28
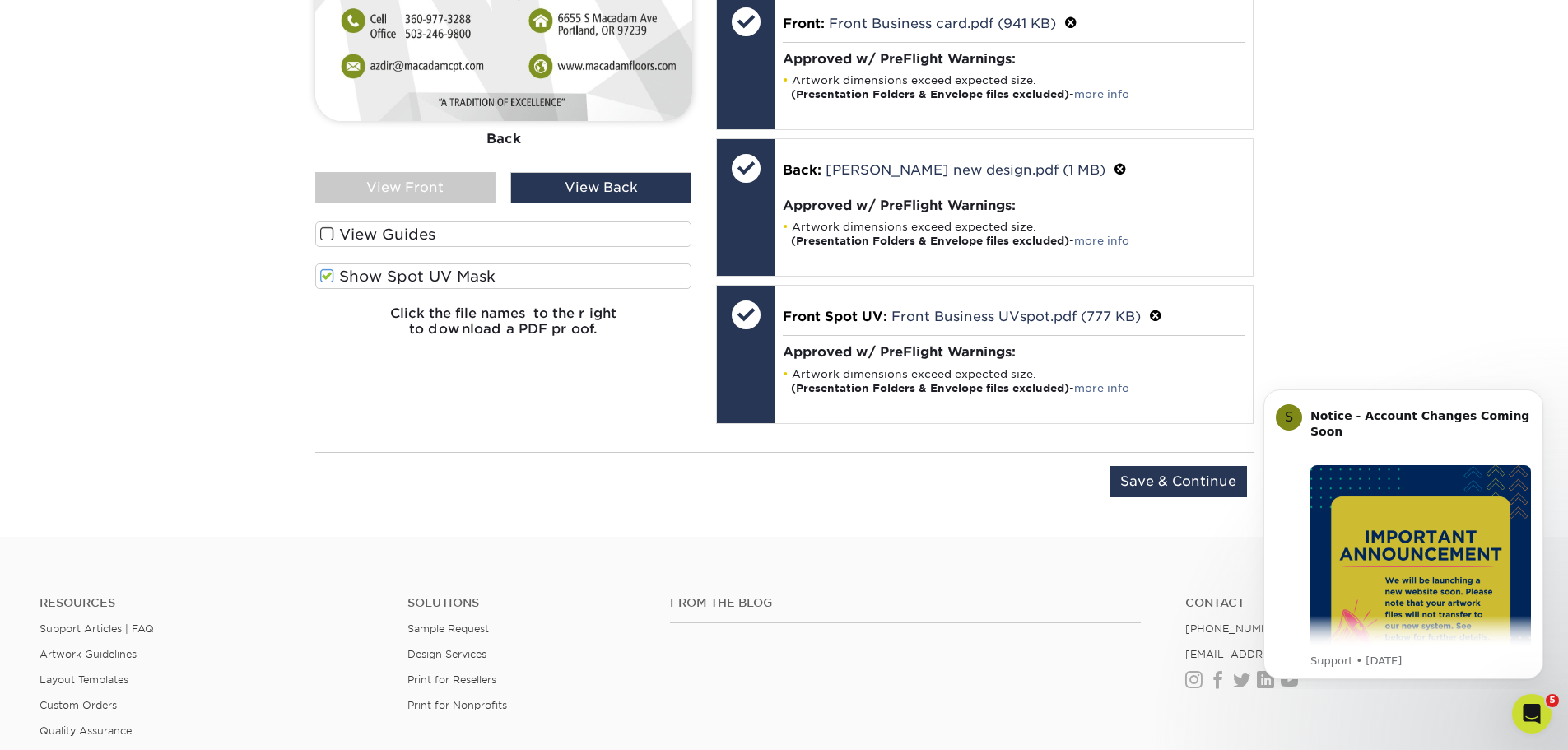
scroll to position [1191, 0]
click at [1154, 478] on input "Save & Continue" at bounding box center [1178, 480] width 138 height 31
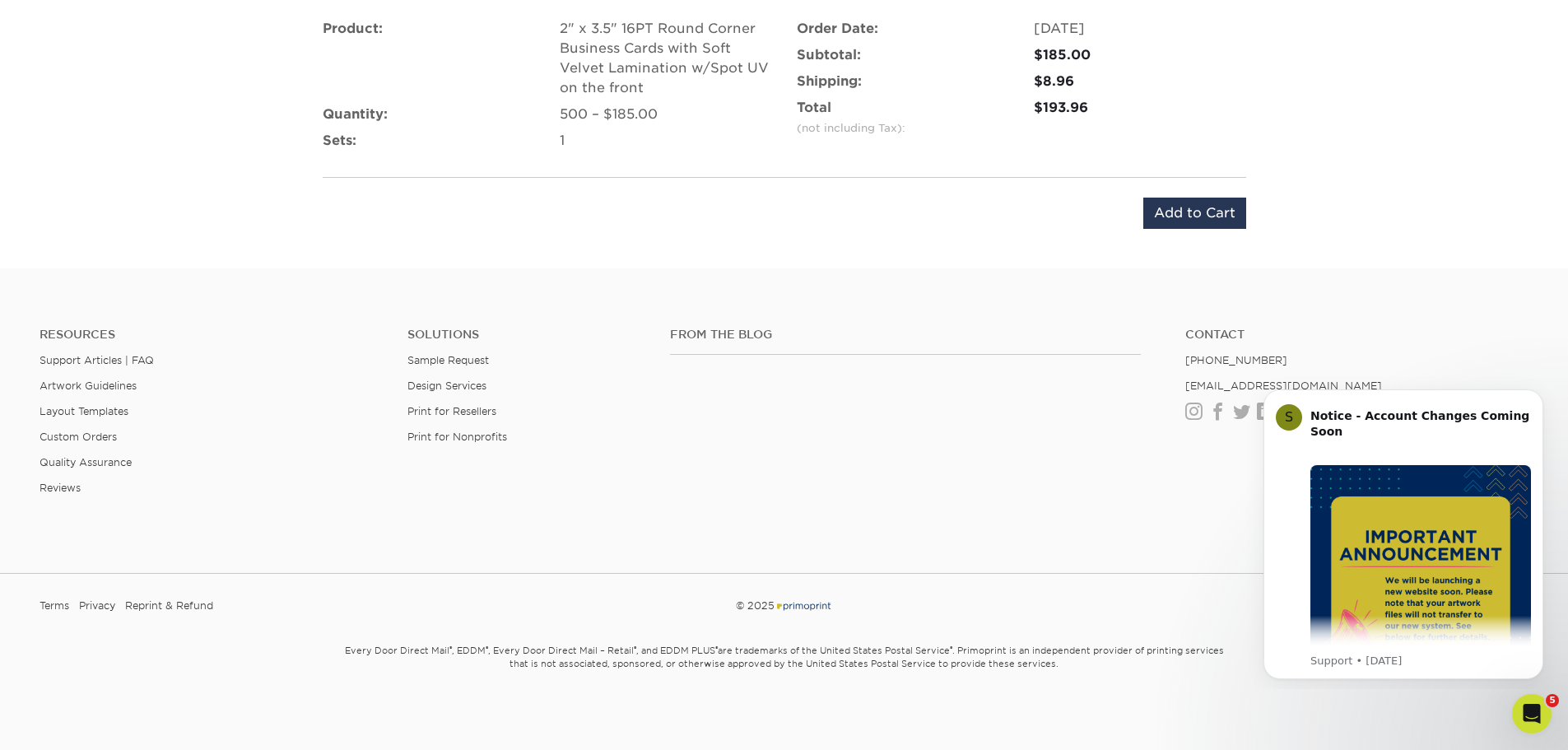
scroll to position [1118, 0]
click at [1169, 216] on input "Add to Cart" at bounding box center [1195, 213] width 103 height 31
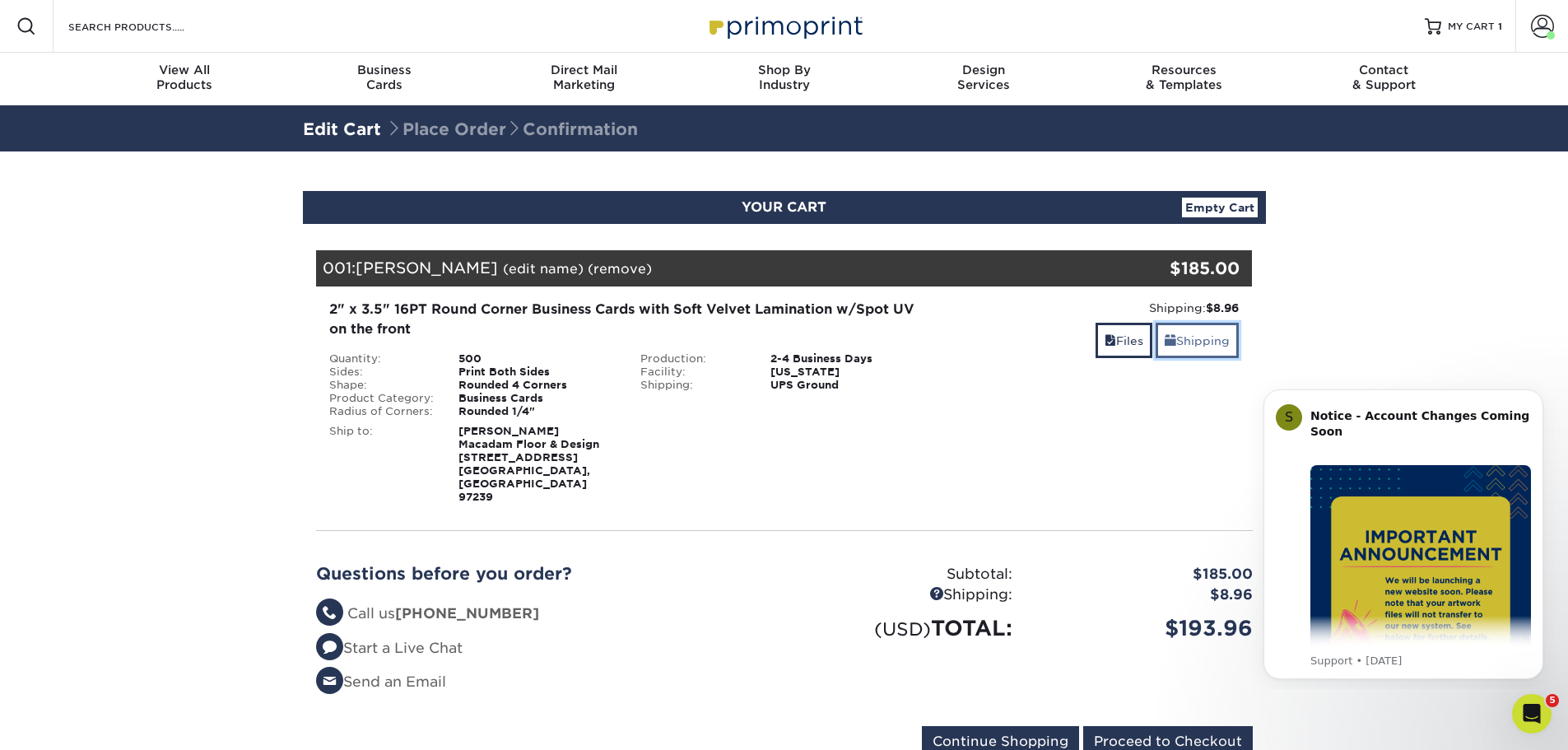
click at [1206, 338] on link "Shipping" at bounding box center [1197, 340] width 83 height 36
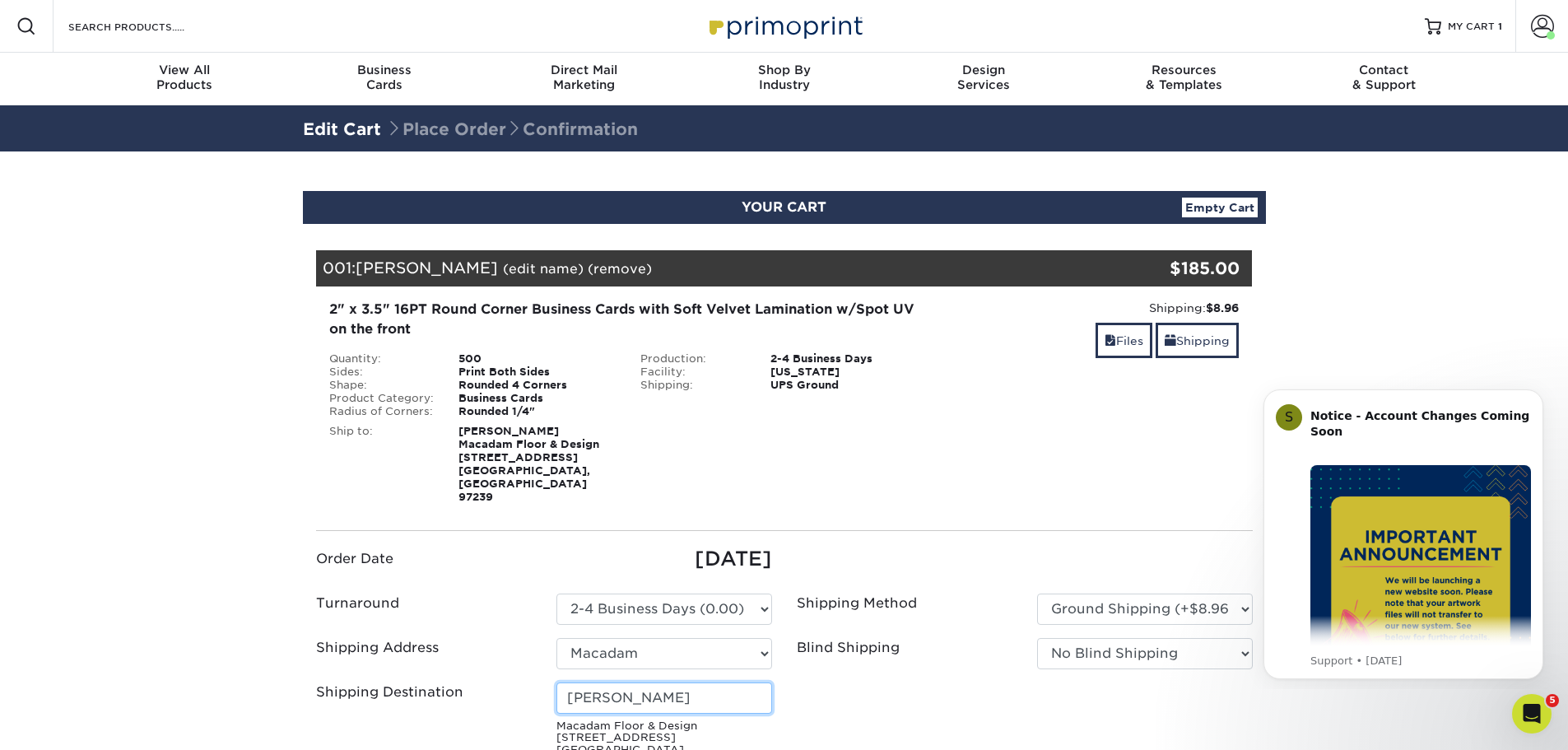
click at [679, 682] on input "Darren Koonce" at bounding box center [664, 698] width 215 height 31
drag, startPoint x: 604, startPoint y: 668, endPoint x: 446, endPoint y: 663, distance: 158.1
click at [459, 682] on div "Shipping Destination Darren Koonce Macadam Floor & Design 6655 S Macadam Ave Po…" at bounding box center [544, 728] width 480 height 93
type input "Anna Zdir"
click at [952, 653] on ul "Order Date 10/02/2025 Turnaround Please Select Select One" at bounding box center [784, 659] width 961 height 231
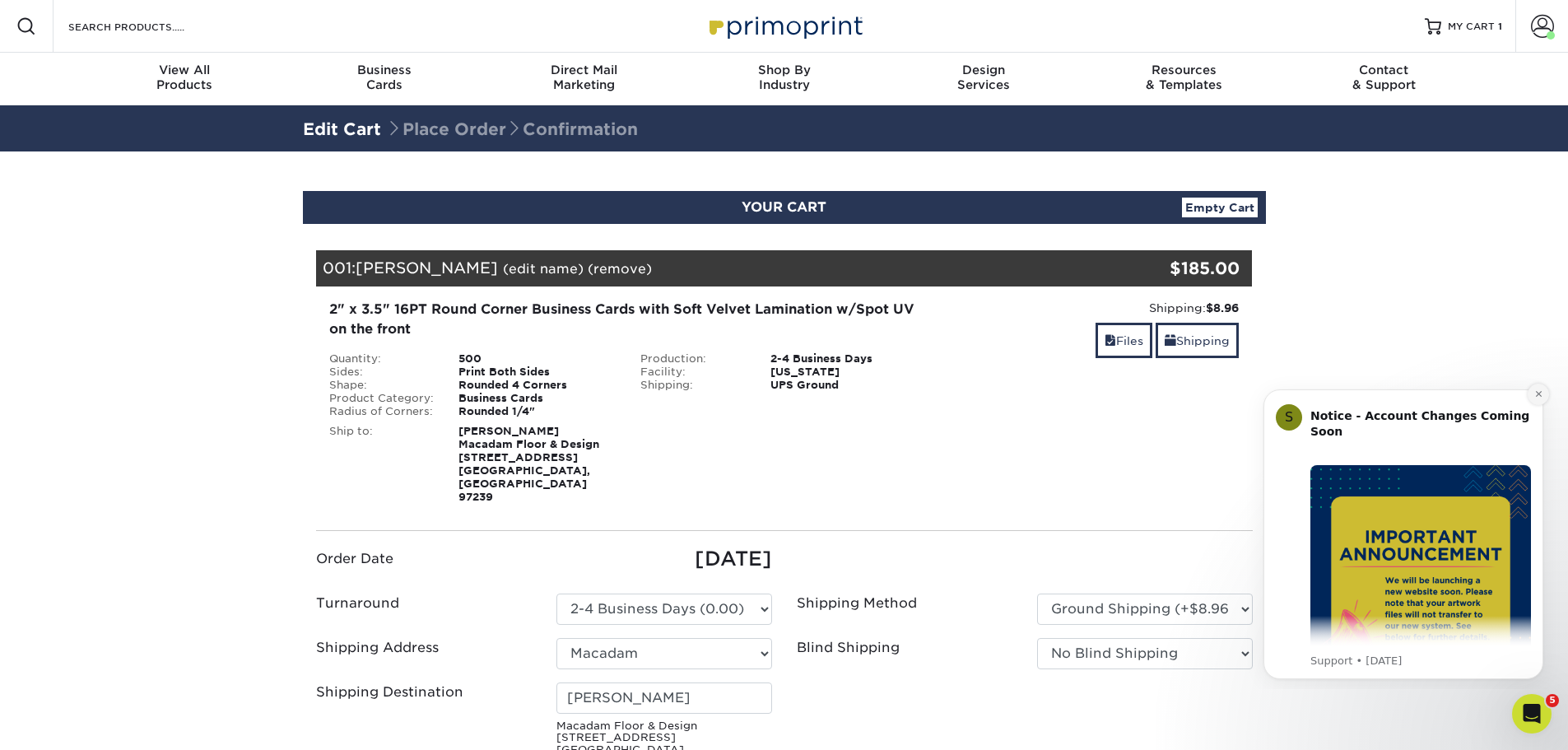
click at [1538, 395] on icon "Dismiss notification" at bounding box center [1539, 394] width 9 height 9
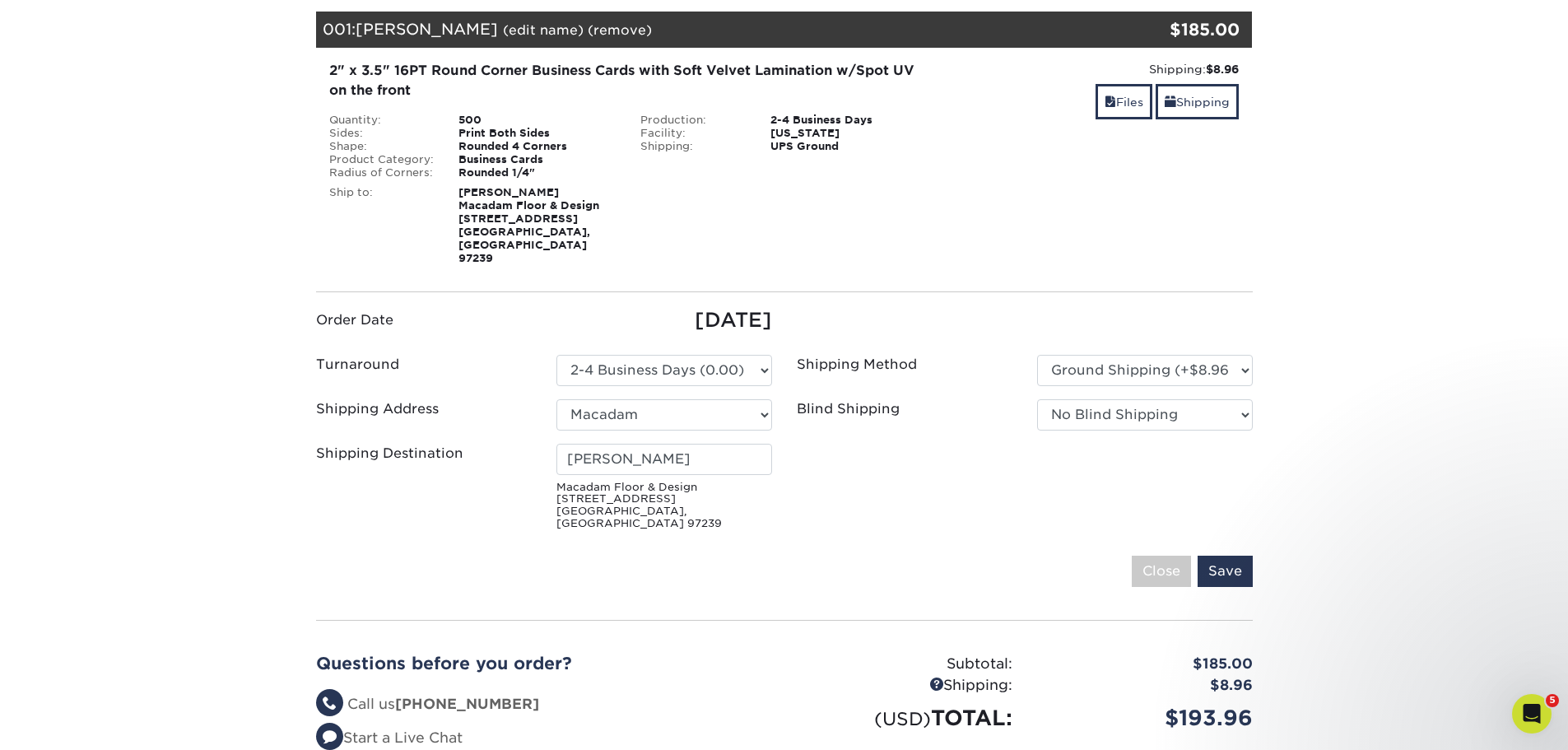
scroll to position [247, 0]
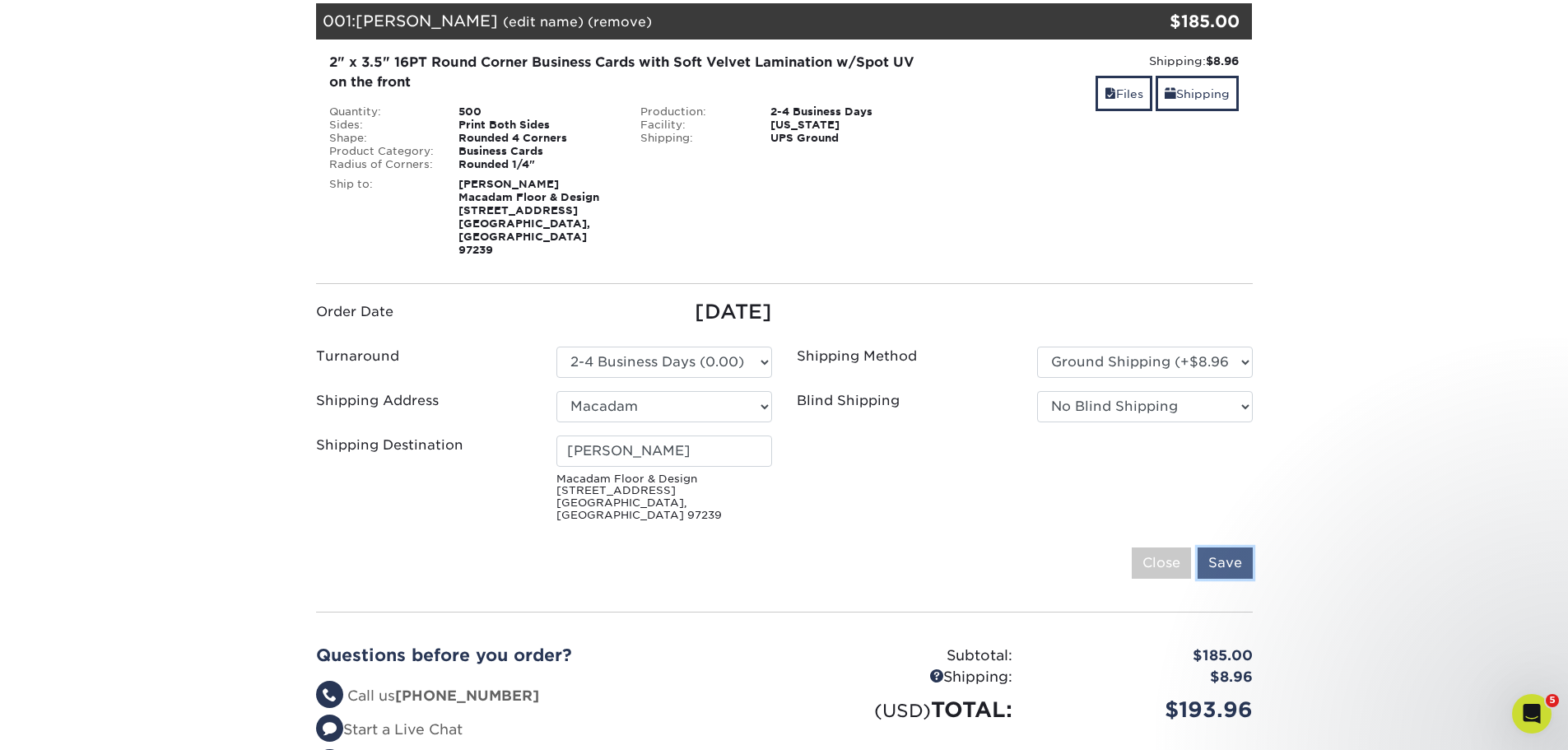
click at [1222, 547] on input "Save" at bounding box center [1225, 563] width 55 height 31
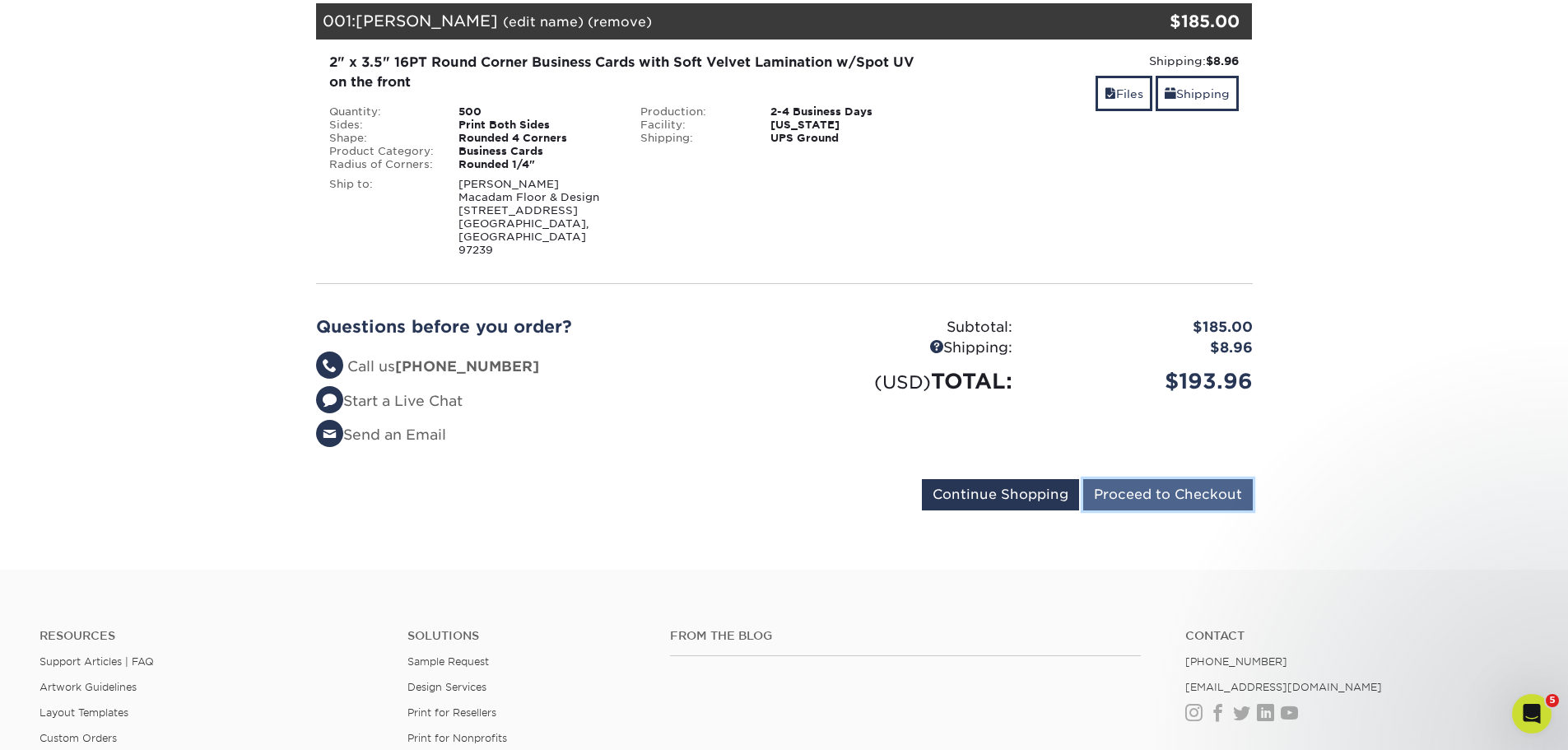
click at [1157, 479] on input "Proceed to Checkout" at bounding box center [1167, 494] width 170 height 31
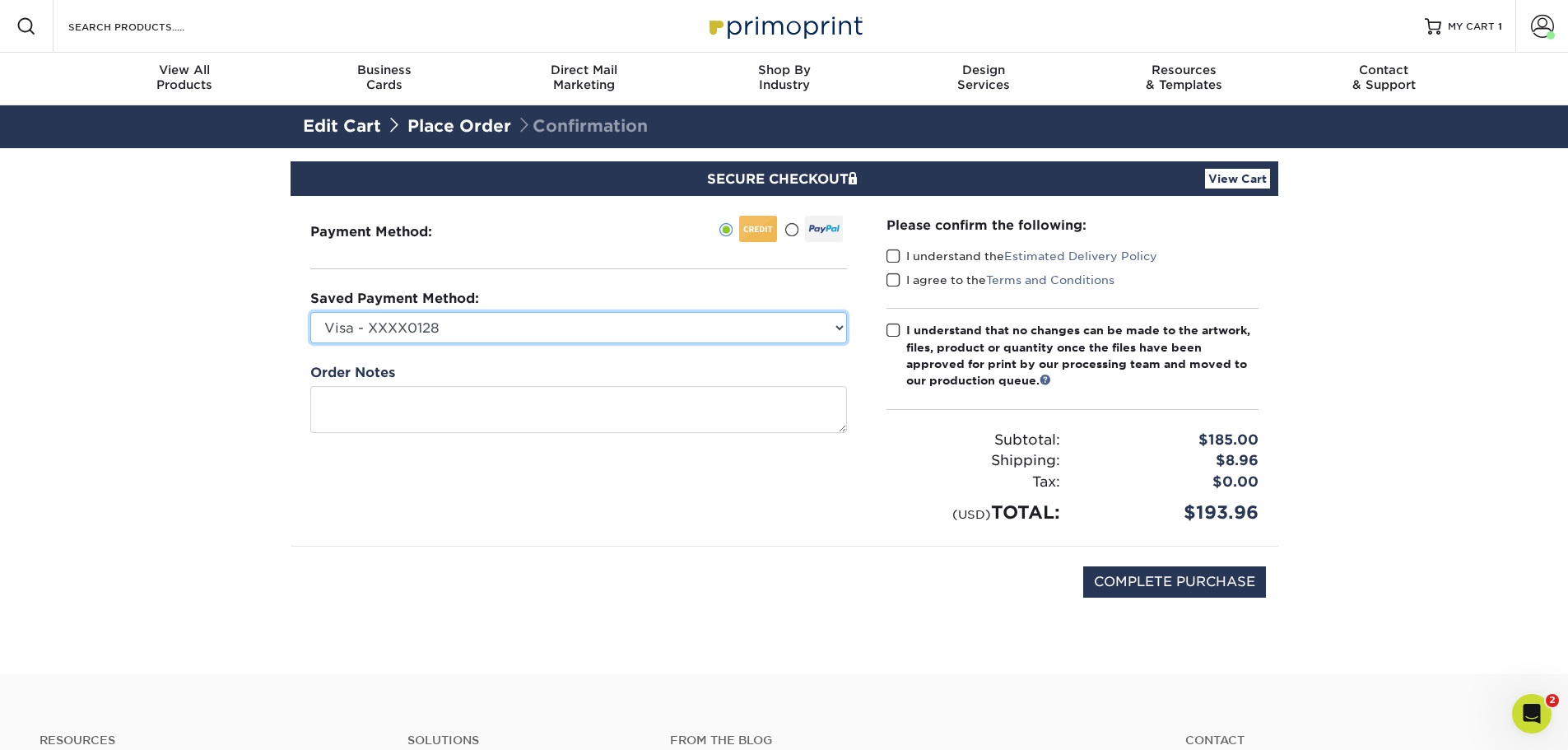
click at [511, 325] on select "Visa - XXXX0128 New Credit Card" at bounding box center [578, 327] width 536 height 31
select select
click at [310, 312] on select "Visa - XXXX0128 New Credit Card" at bounding box center [578, 327] width 536 height 31
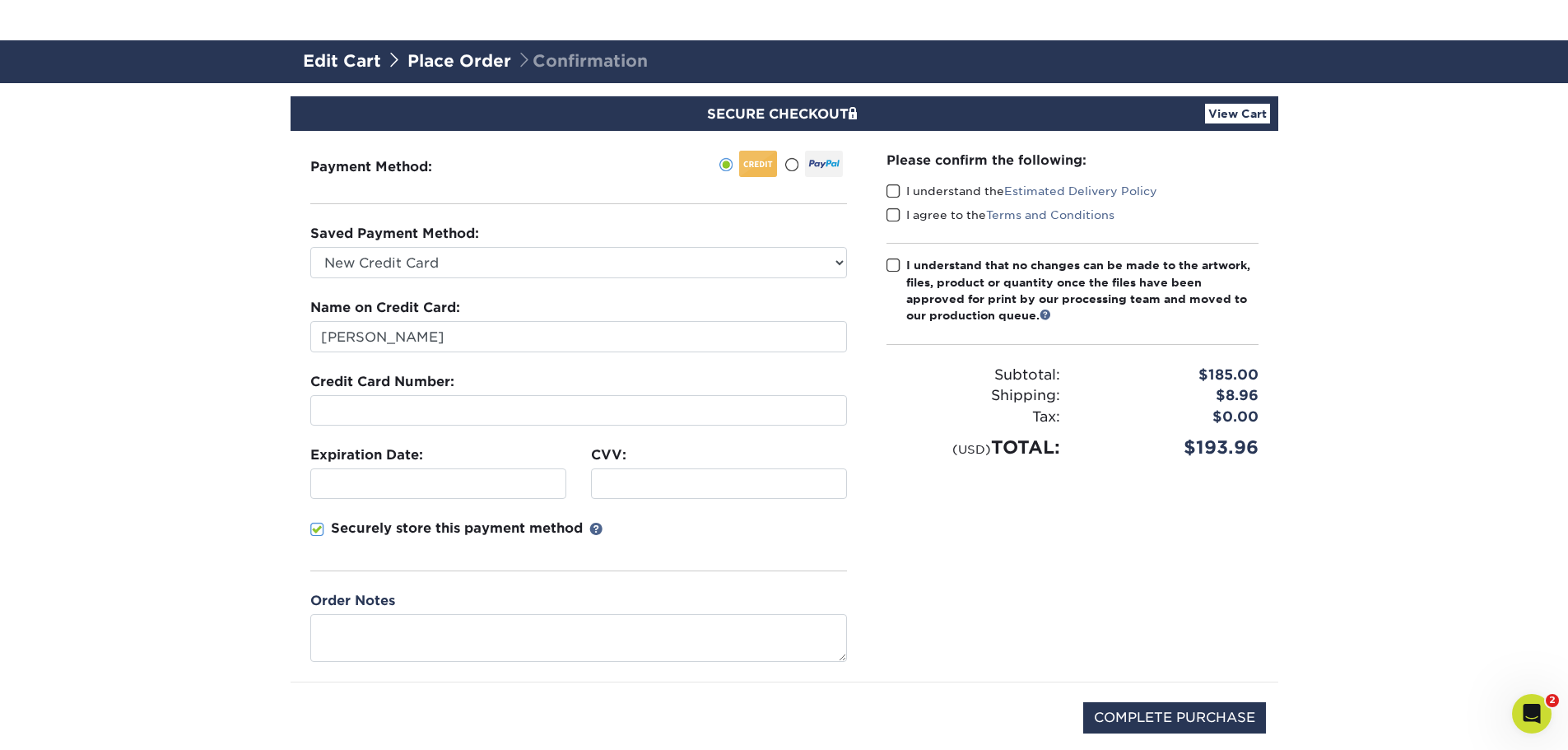
scroll to position [164, 0]
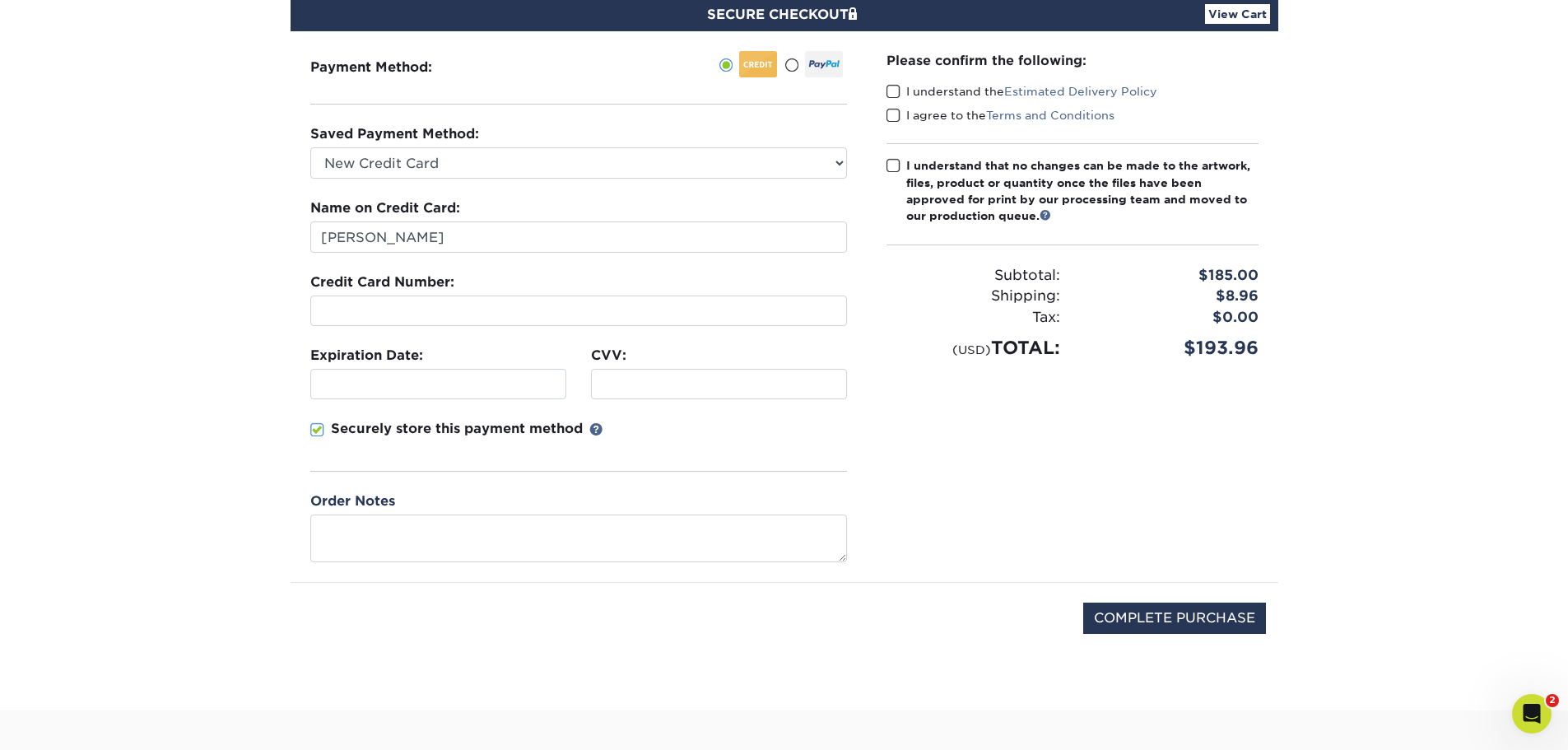
click at [895, 86] on span at bounding box center [893, 92] width 14 height 16
click at [0, 0] on input "I understand the Estimated Delivery Policy" at bounding box center [0, 0] width 0 height 0
click at [891, 115] on span at bounding box center [893, 116] width 14 height 16
click at [0, 0] on input "I agree to the Terms and Conditions" at bounding box center [0, 0] width 0 height 0
click at [892, 164] on span at bounding box center [893, 165] width 14 height 16
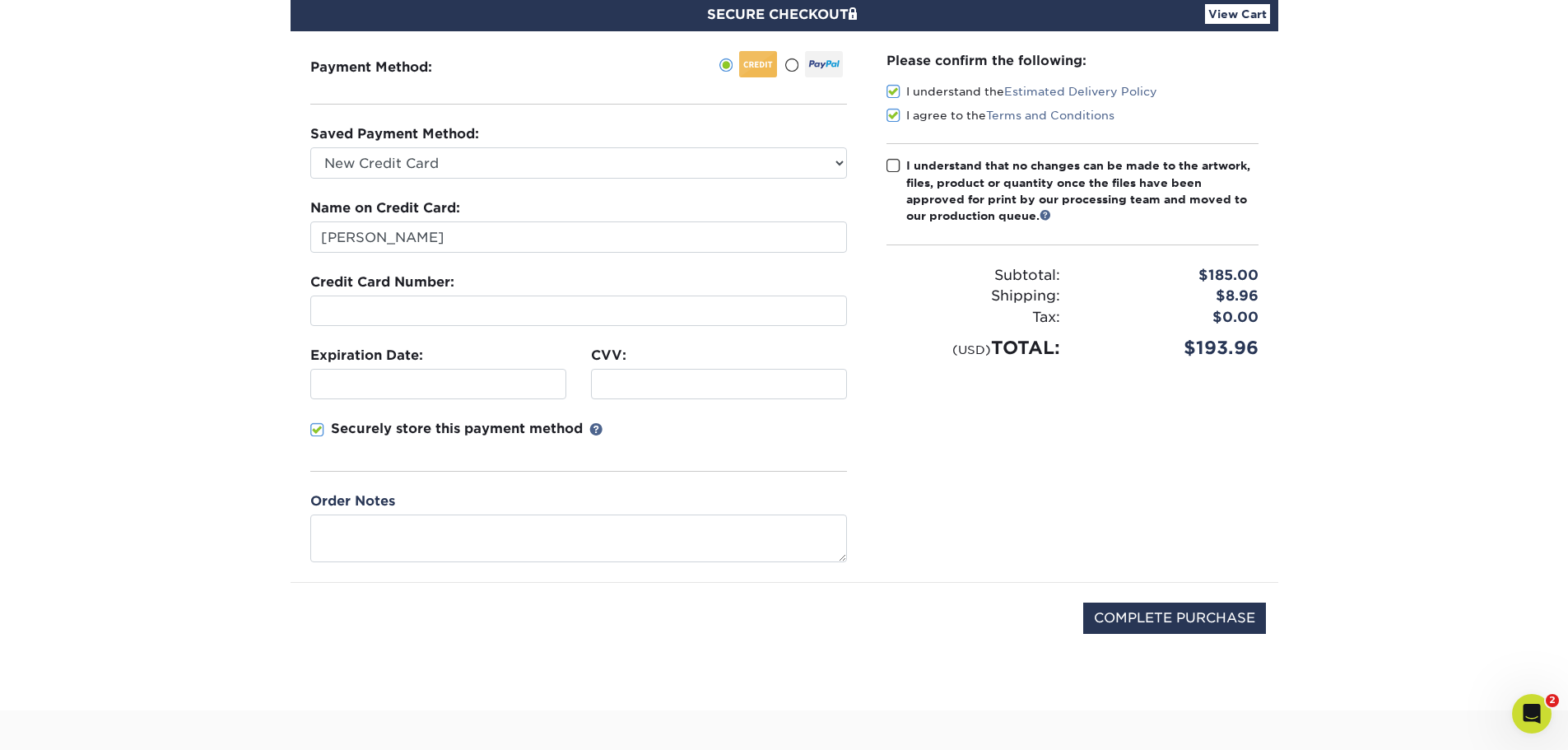
click at [0, 0] on input "I understand that no changes can be made to the artwork, files, product or quan…" at bounding box center [0, 0] width 0 height 0
click at [1132, 622] on input "COMPLETE PURCHASE" at bounding box center [1174, 618] width 182 height 31
type input "PROCESSING, PLEASE WAIT..."
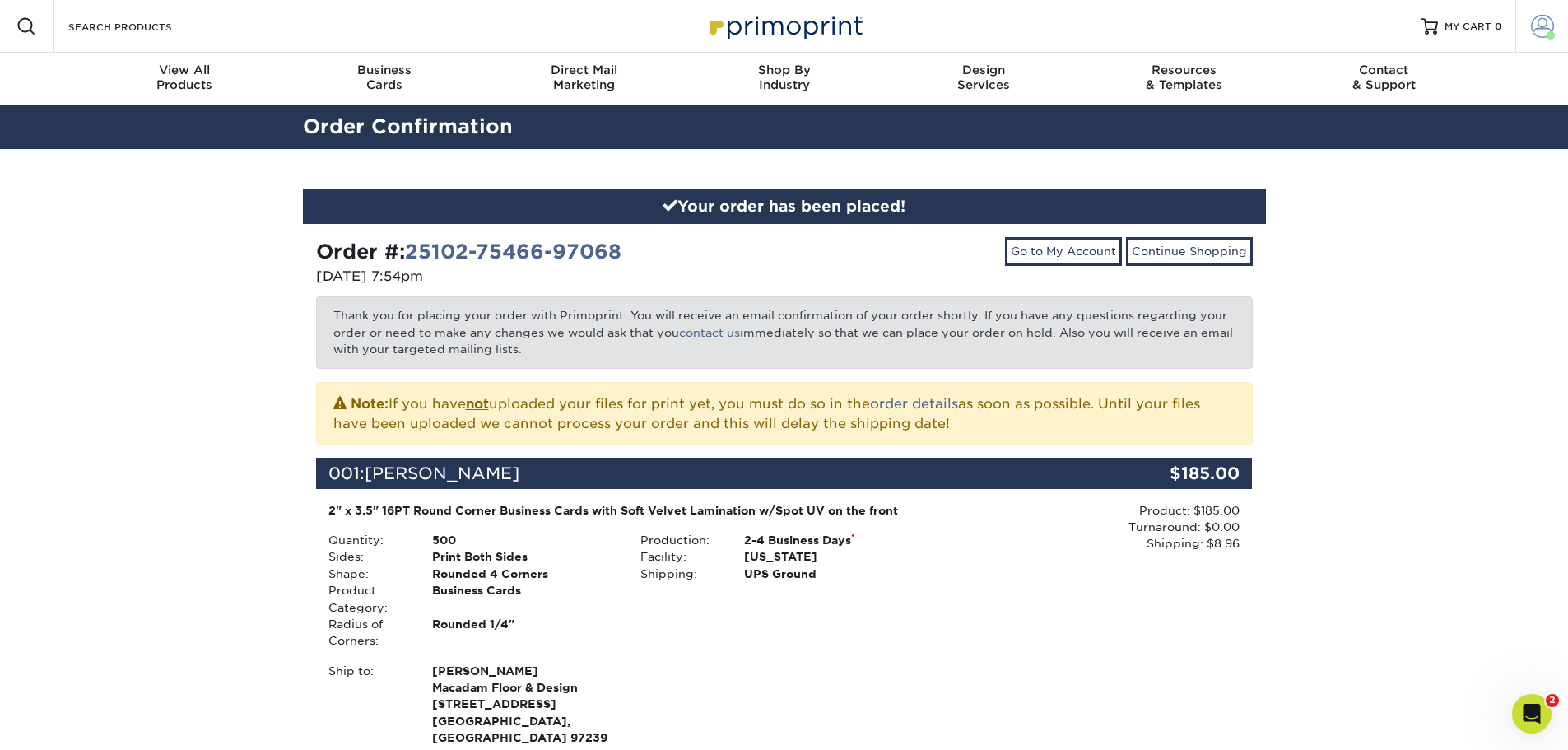
click at [1544, 25] on span at bounding box center [1541, 26] width 23 height 23
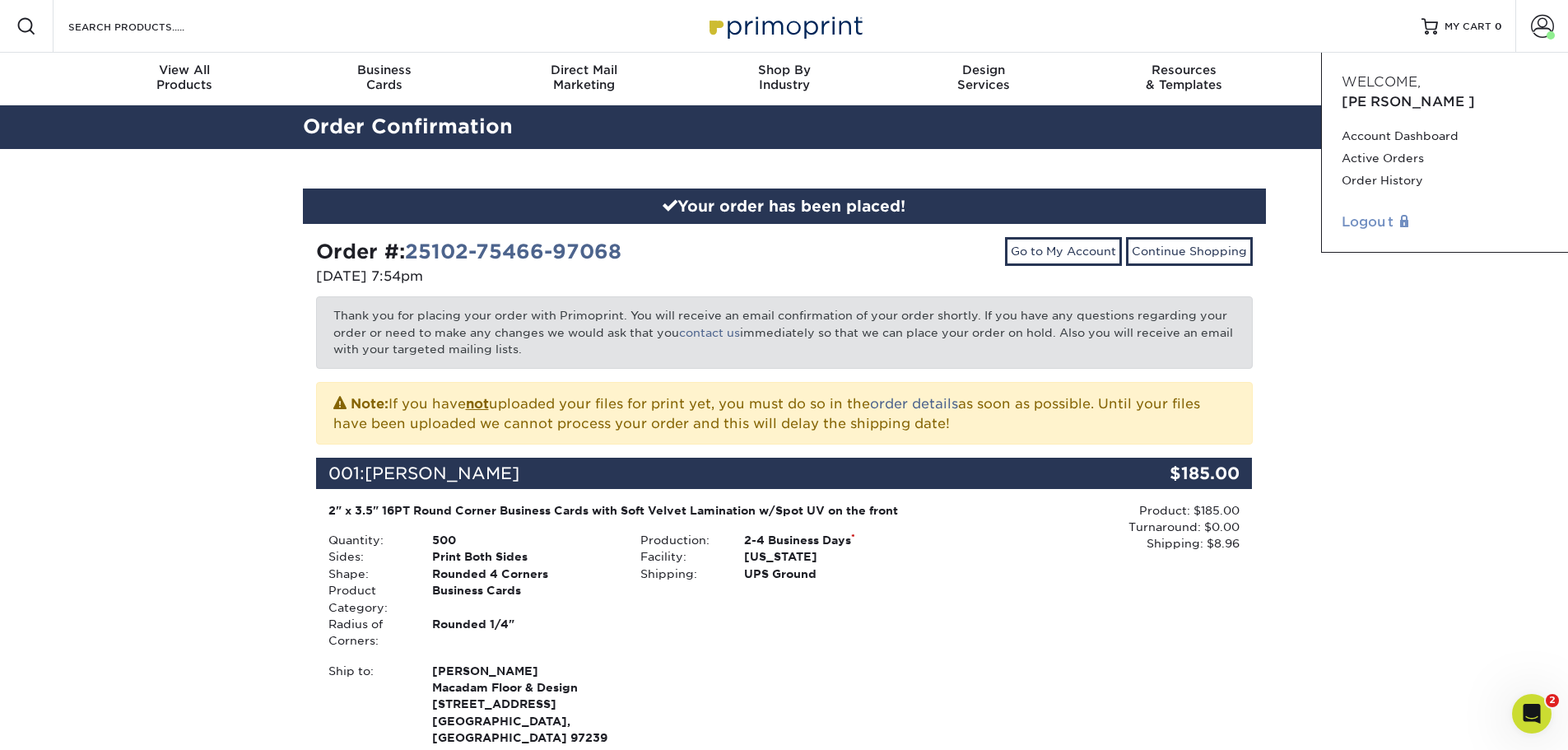
click at [1382, 213] on link "Logout" at bounding box center [1444, 223] width 206 height 20
